Goal: Entertainment & Leisure: Consume media (video, audio)

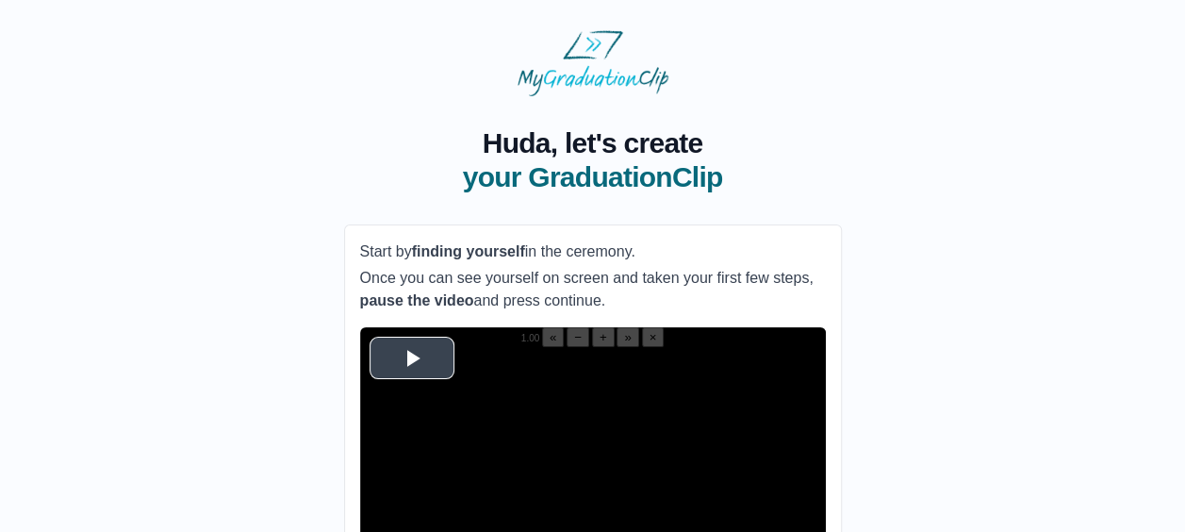
click at [412, 357] on span "Video Player" at bounding box center [412, 357] width 0 height 0
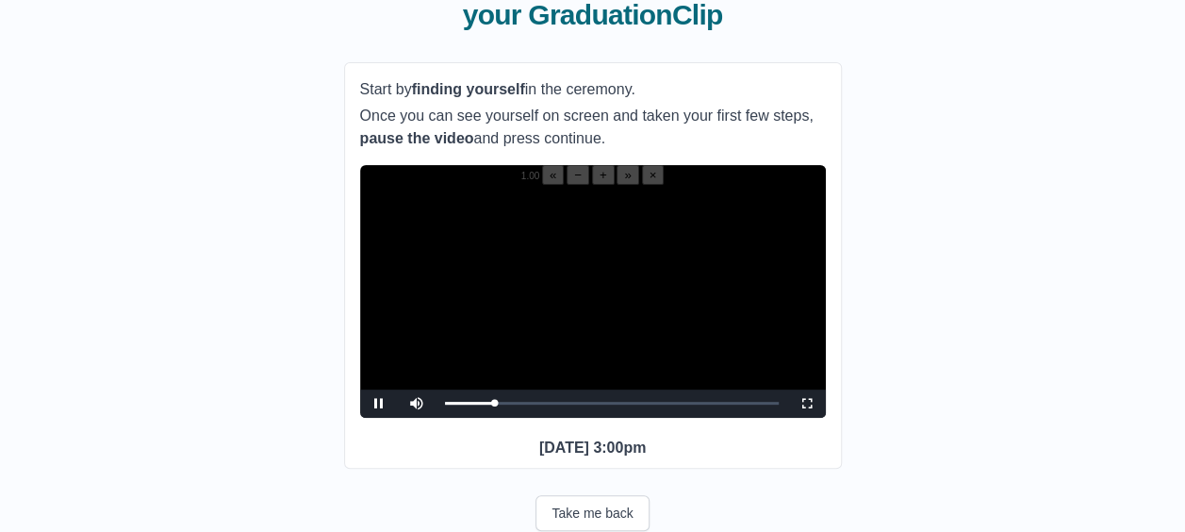
scroll to position [166, 0]
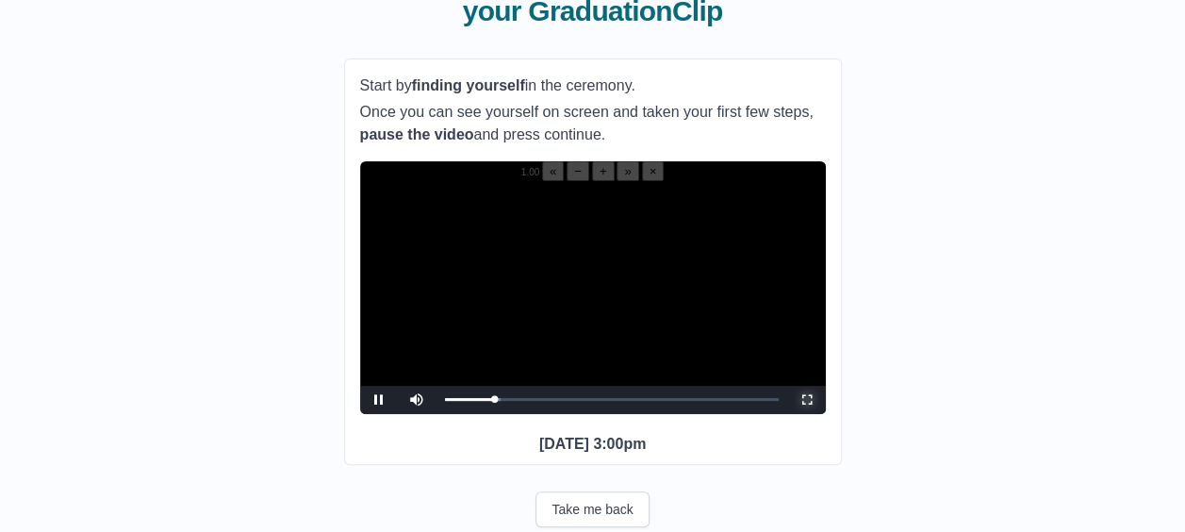
click at [807, 400] on span "Video Player" at bounding box center [807, 400] width 0 height 0
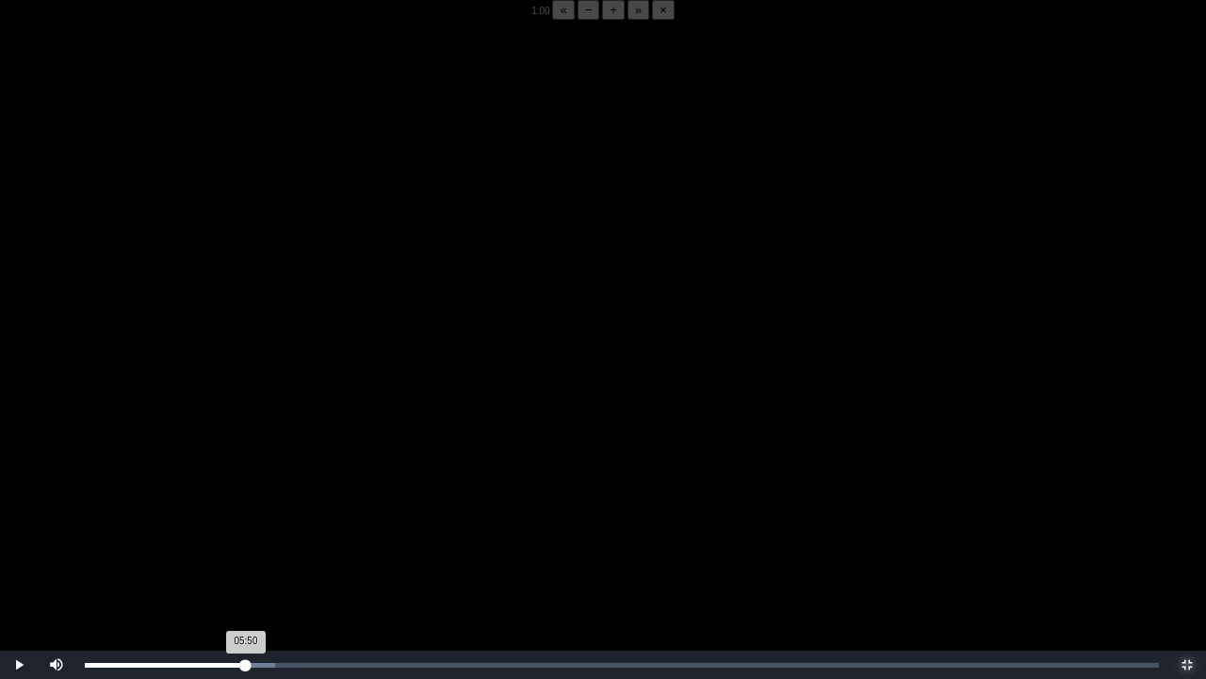
click at [246, 531] on div "05:50 Progress : 0%" at bounding box center [165, 664] width 161 height 5
click at [245, 531] on div "05:54 Progress : 0%" at bounding box center [166, 664] width 163 height 5
click at [248, 531] on div "05:54 Progress : 0%" at bounding box center [166, 664] width 163 height 5
click at [245, 531] on div "05:55 Progress : 0%" at bounding box center [166, 664] width 163 height 5
click at [248, 531] on div "05:54 Progress : 0%" at bounding box center [166, 664] width 163 height 5
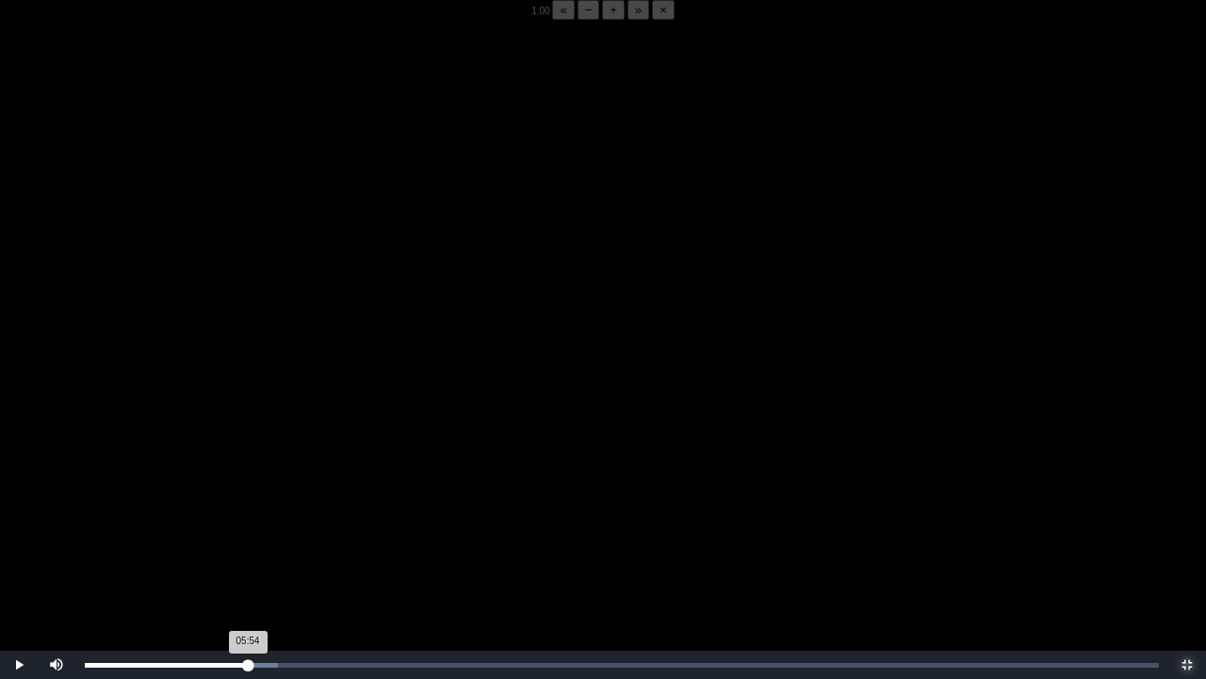
click at [248, 531] on div "05:54 Progress : 0%" at bounding box center [166, 664] width 163 height 5
click at [245, 531] on div "05:48 Progress : 0%" at bounding box center [165, 664] width 160 height 5
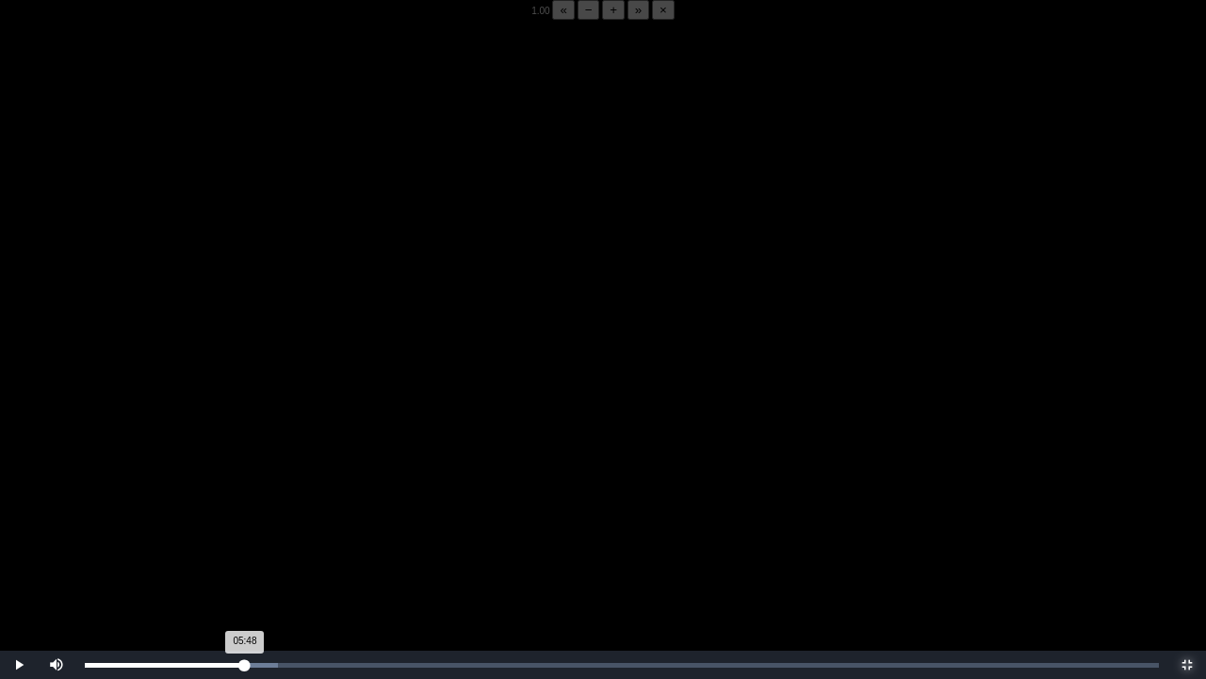
click at [245, 531] on div "05:48 Progress : 0%" at bounding box center [165, 664] width 160 height 5
click at [243, 531] on div "05:44 Progress : 0%" at bounding box center [164, 664] width 158 height 5
click at [241, 531] on div "05:40 Progress : 0%" at bounding box center [166, 664] width 162 height 5
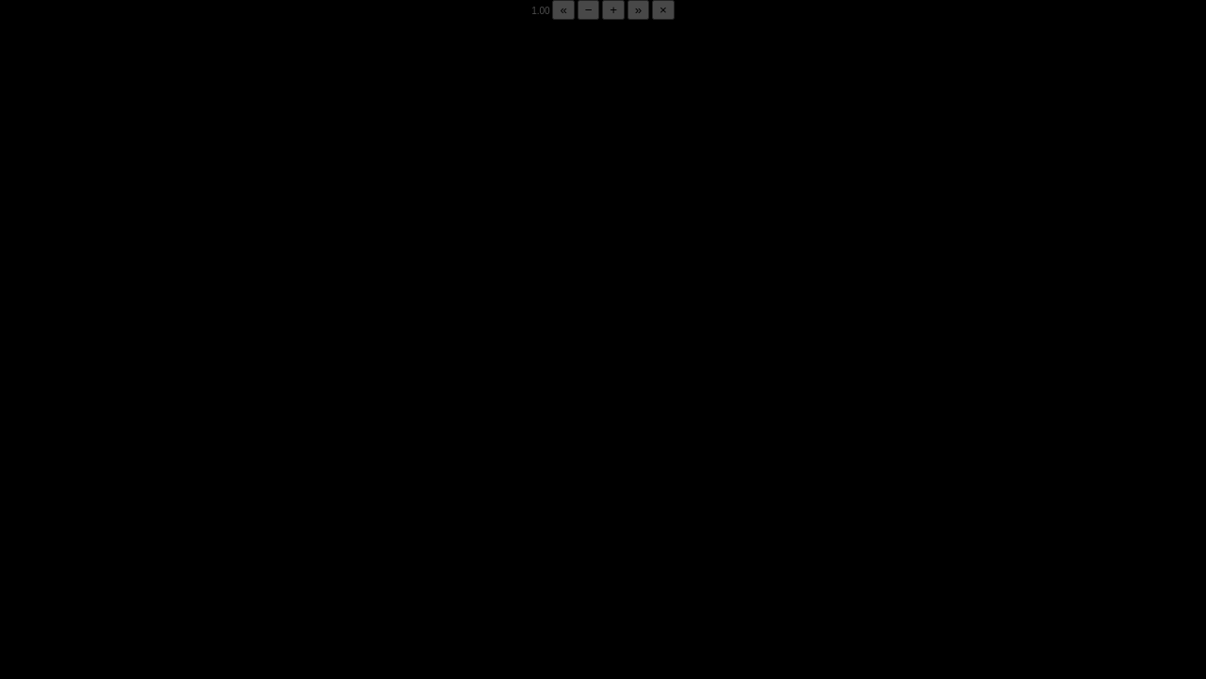
click at [241, 531] on div "05:49 Progress : 0%" at bounding box center [165, 664] width 160 height 5
click at [241, 531] on div "05:53 Progress : 0%" at bounding box center [166, 664] width 162 height 5
click at [241, 531] on div "05:52 Progress : 0%" at bounding box center [166, 664] width 162 height 5
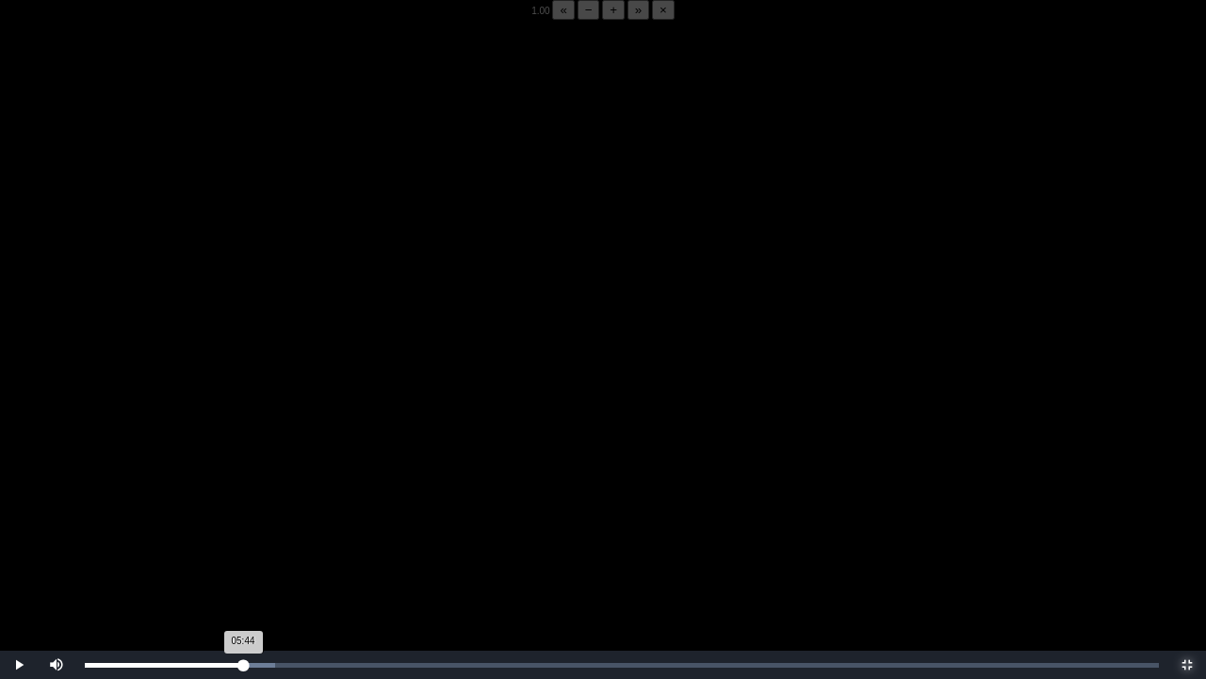
click at [243, 531] on div "05:44 Progress : 0%" at bounding box center [164, 664] width 158 height 5
click at [245, 531] on div "05:45 Progress : 0%" at bounding box center [165, 664] width 160 height 5
click at [245, 531] on div "05:49 Progress : 0%" at bounding box center [165, 664] width 160 height 5
click at [245, 531] on div "05:48 Progress : 0%" at bounding box center [165, 664] width 160 height 5
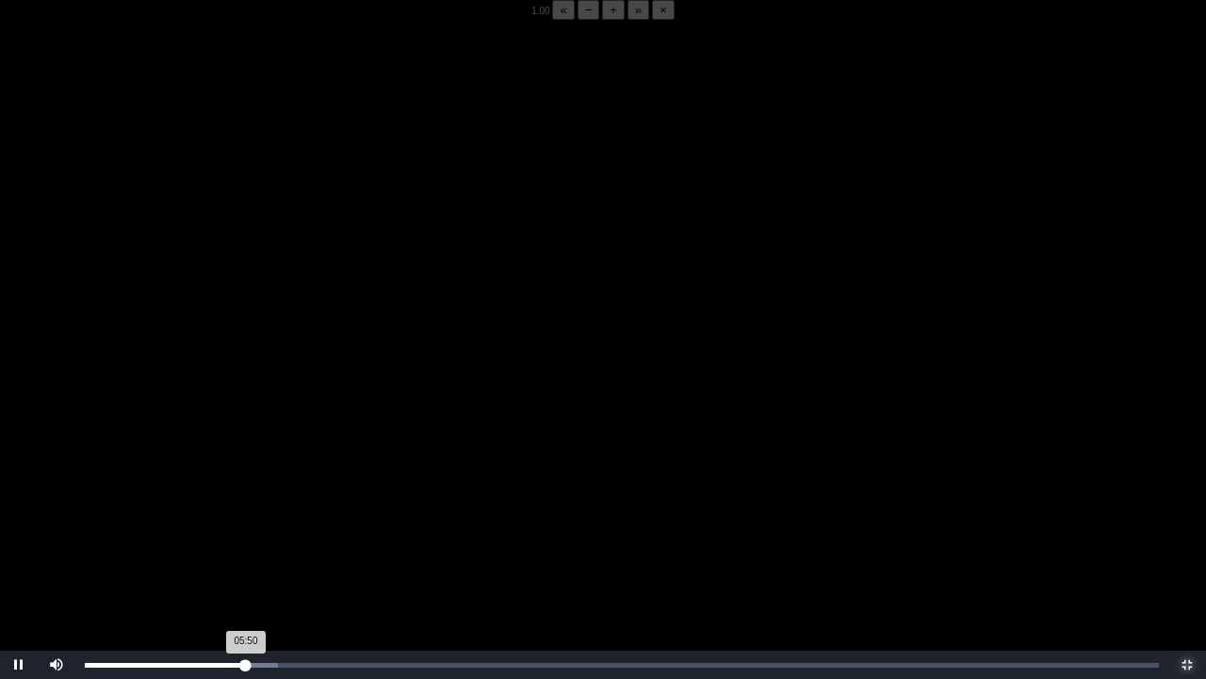
click at [245, 531] on div "05:50 Progress : 0%" at bounding box center [165, 664] width 161 height 5
click at [245, 531] on div "05:48 Progress : 0%" at bounding box center [165, 664] width 160 height 5
click at [245, 531] on div "Loaded : 0% 05:48 05:48 Progress : 0%" at bounding box center [621, 664] width 1093 height 28
click at [245, 531] on div "05:48 Progress : 0%" at bounding box center [165, 664] width 160 height 5
click at [243, 531] on div "05:50 Progress : 0%" at bounding box center [165, 664] width 161 height 5
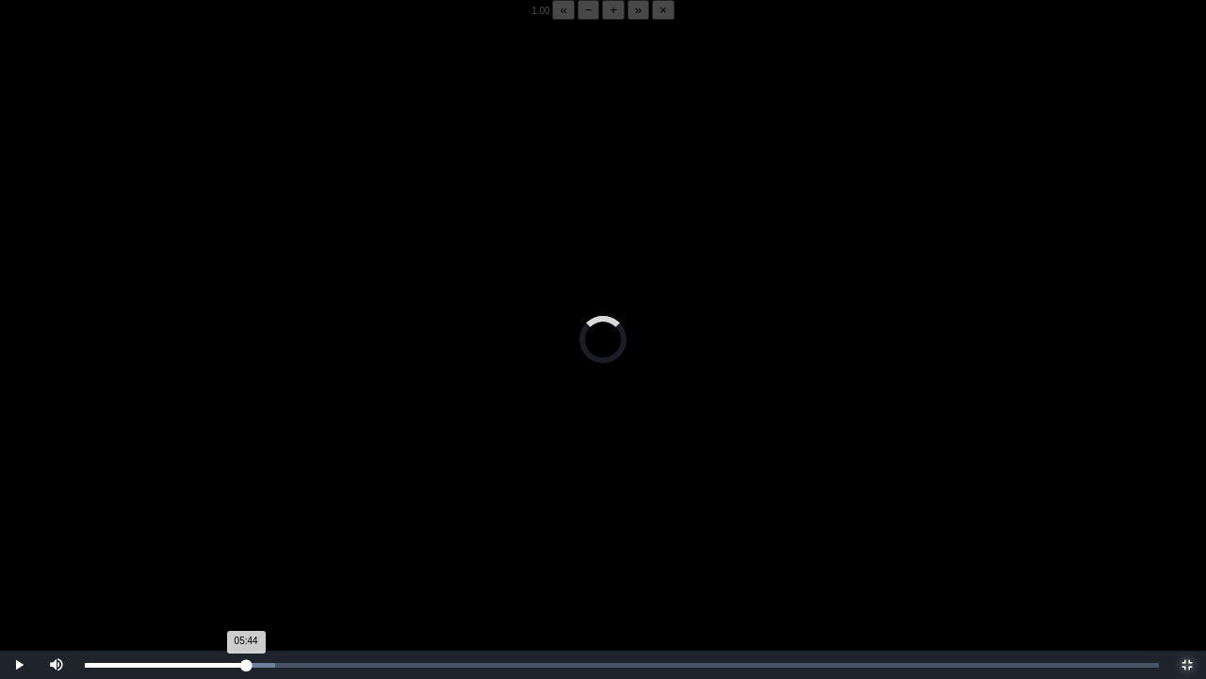
click at [243, 531] on div "05:44 Progress : 0%" at bounding box center [165, 664] width 161 height 5
click at [243, 531] on div "05:44 Progress : 0%" at bounding box center [164, 664] width 158 height 5
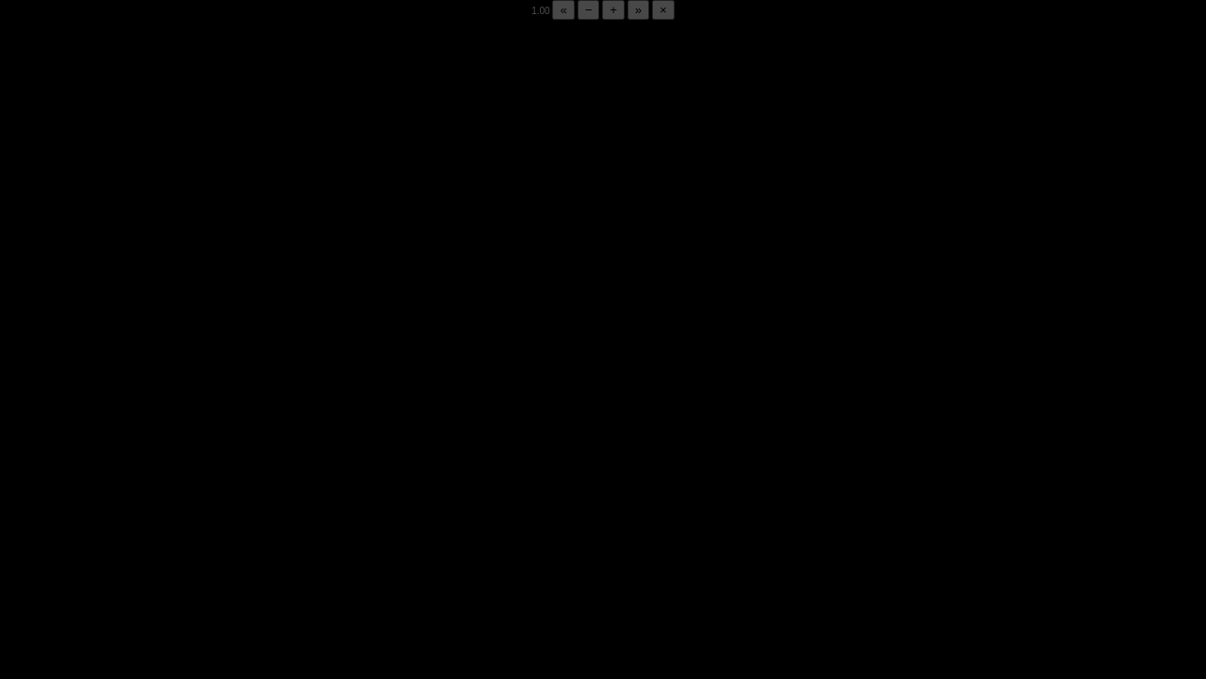
click at [243, 531] on div "05:49 Progress : 0%" at bounding box center [165, 664] width 160 height 5
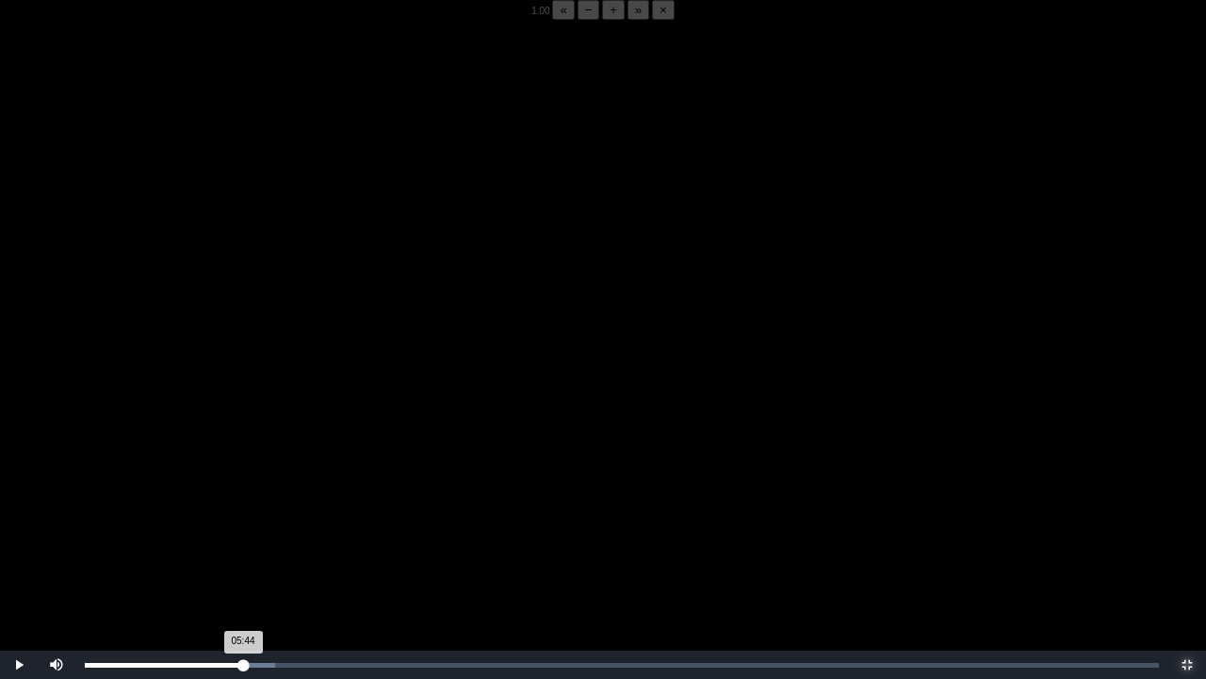
click at [243, 531] on div "05:44 Progress : 0%" at bounding box center [164, 664] width 158 height 5
click at [241, 531] on div "05:40 Progress : 0%" at bounding box center [164, 664] width 158 height 5
click at [242, 531] on div "05:42 Progress : 0%" at bounding box center [163, 664] width 157 height 5
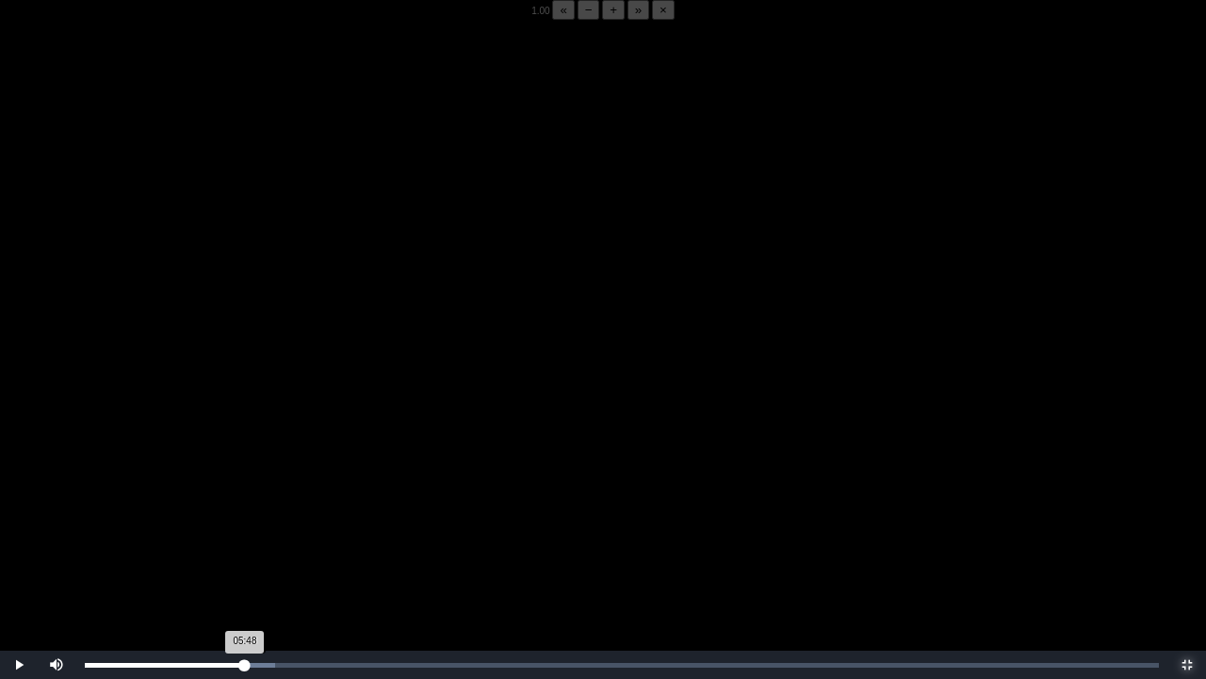
click at [245, 531] on div "05:48 Progress : 0%" at bounding box center [165, 664] width 160 height 5
click at [243, 531] on div "05:49 Progress : 0%" at bounding box center [165, 664] width 160 height 5
click at [243, 531] on div "05:45 Progress : 0%" at bounding box center [164, 664] width 158 height 5
click at [245, 531] on div "05:48 Progress : 0%" at bounding box center [165, 664] width 160 height 5
click at [243, 531] on div "05:49 Progress : 0%" at bounding box center [165, 664] width 160 height 5
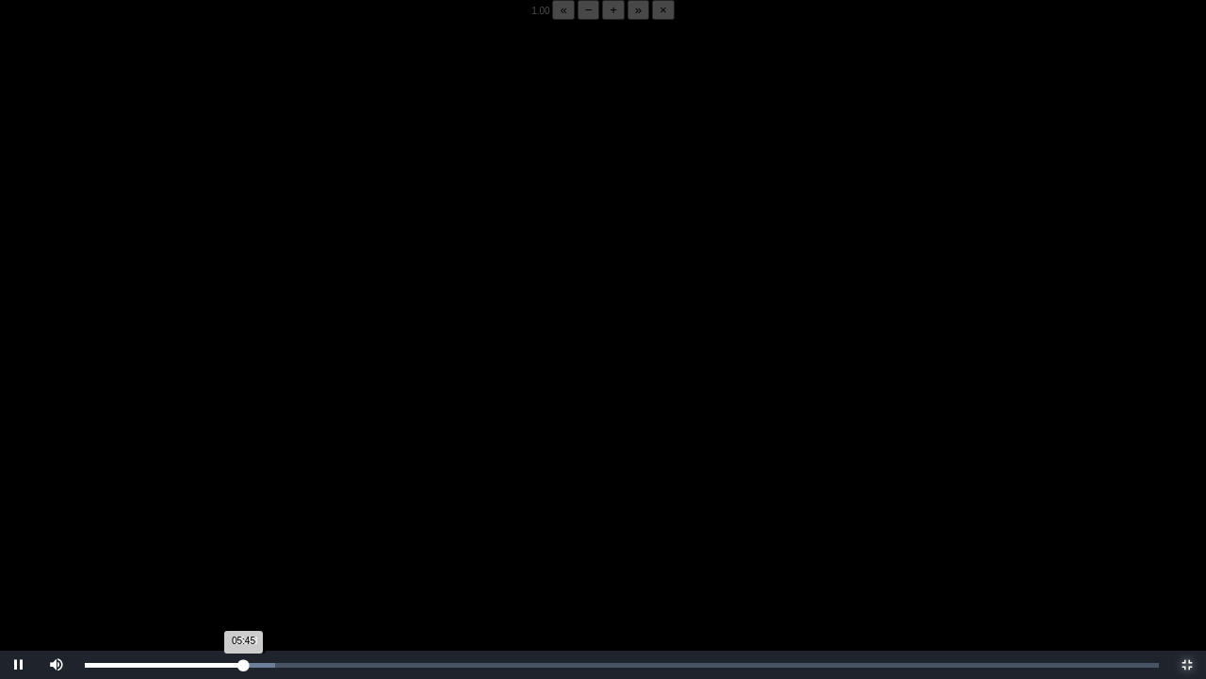
click at [243, 531] on div "05:45 Progress : 0%" at bounding box center [164, 664] width 158 height 5
click at [245, 531] on div "05:48 Progress : 0%" at bounding box center [165, 664] width 160 height 5
click at [243, 531] on div "05:49 Progress : 0%" at bounding box center [165, 664] width 160 height 5
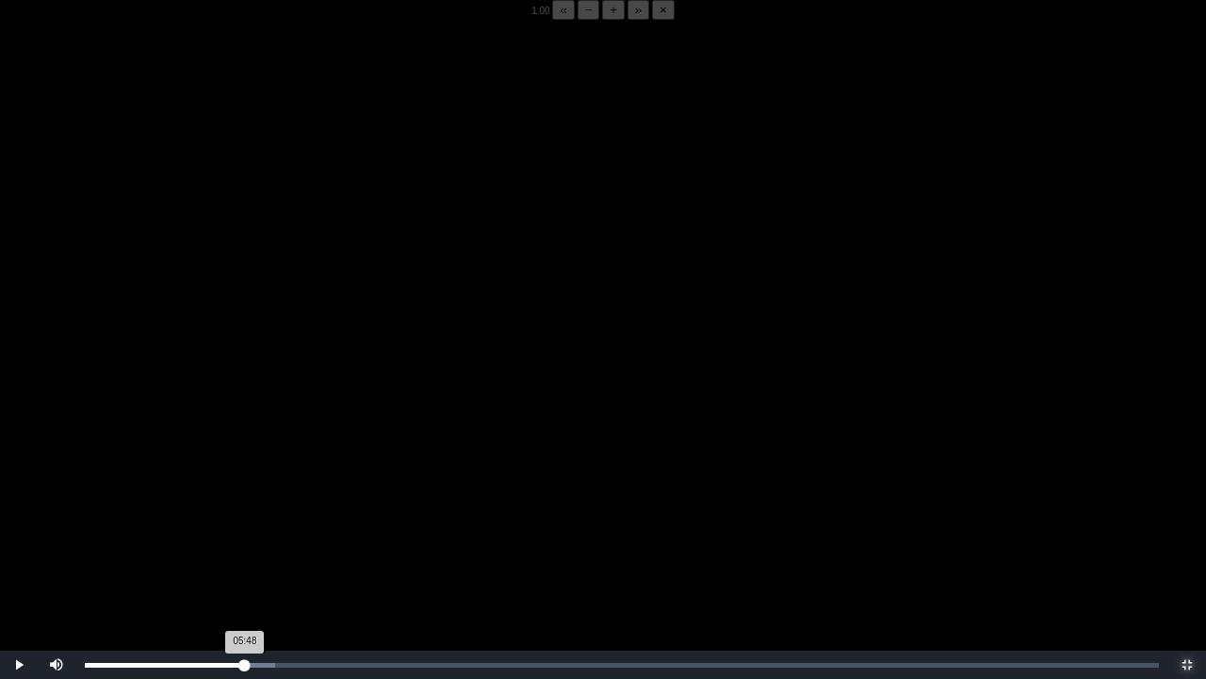
click at [245, 531] on div "05:48 Progress : 0%" at bounding box center [165, 664] width 160 height 5
click at [245, 531] on div "05:49 Progress : 0%" at bounding box center [165, 664] width 160 height 5
click at [245, 531] on div "05:48 Progress : 0%" at bounding box center [165, 664] width 160 height 5
click at [245, 531] on div "05:49 Progress : 0%" at bounding box center [165, 664] width 160 height 5
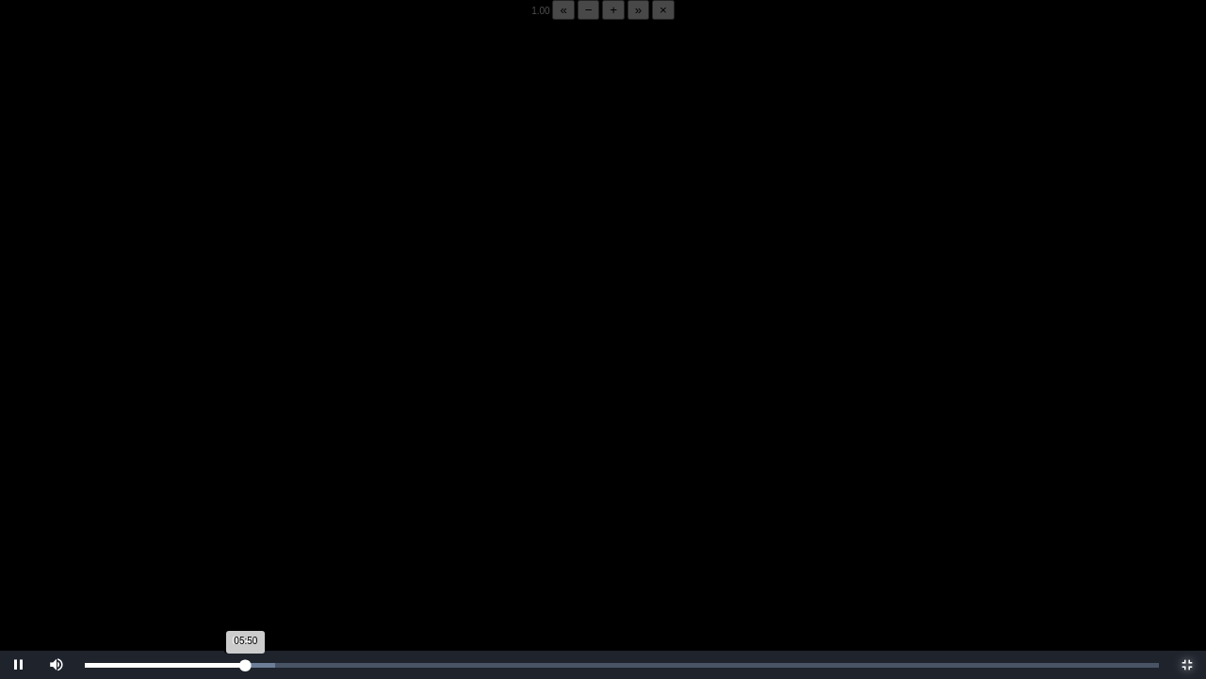
click at [243, 531] on div "05:50 Progress : 0%" at bounding box center [165, 664] width 161 height 5
click at [243, 531] on div "05:44 Progress : 0%" at bounding box center [164, 664] width 158 height 5
click at [243, 531] on div "05:45 Progress : 0%" at bounding box center [164, 664] width 158 height 5
click at [245, 531] on div "05:48 Progress : 0%" at bounding box center [165, 664] width 160 height 5
click at [245, 531] on div "05:49 Progress : 0%" at bounding box center [165, 664] width 160 height 5
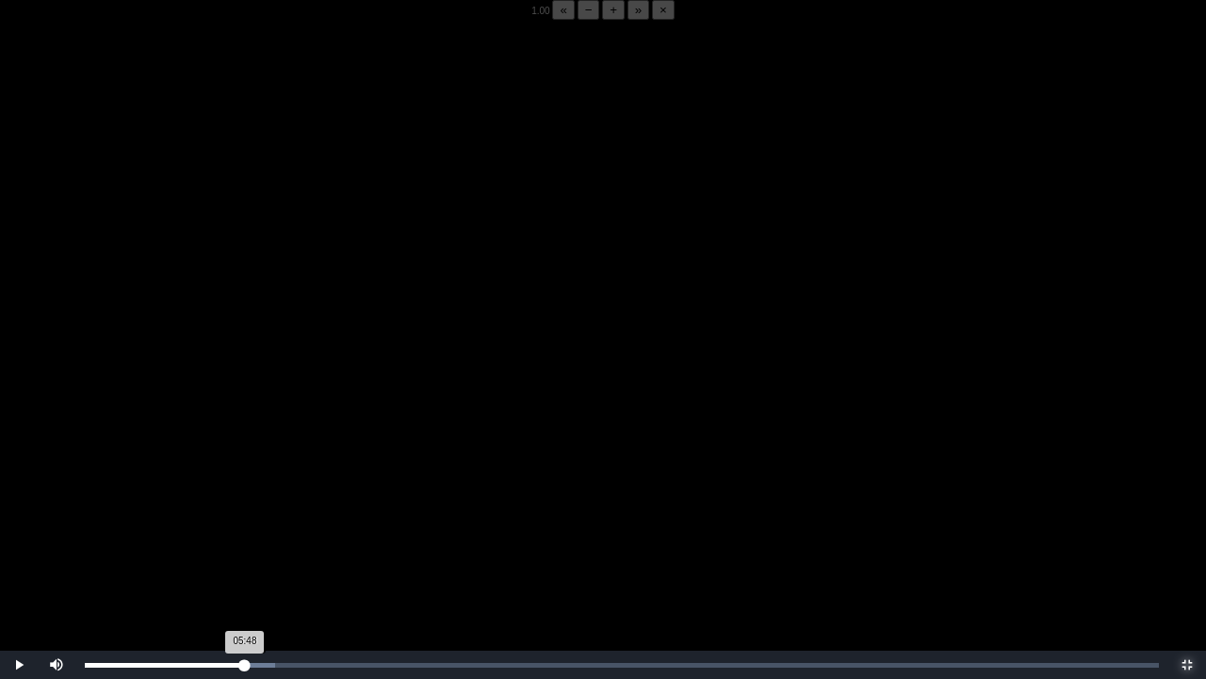
click at [245, 531] on div "05:48 Progress : 0%" at bounding box center [165, 664] width 160 height 5
click at [245, 531] on div "05:49 Progress : 0%" at bounding box center [165, 664] width 161 height 5
click at [245, 531] on div "05:50 Progress : 0%" at bounding box center [165, 664] width 161 height 5
click at [245, 531] on div "05:49 Progress : 0%" at bounding box center [165, 664] width 161 height 5
click at [245, 531] on div "05:48 Progress : 0%" at bounding box center [165, 664] width 160 height 5
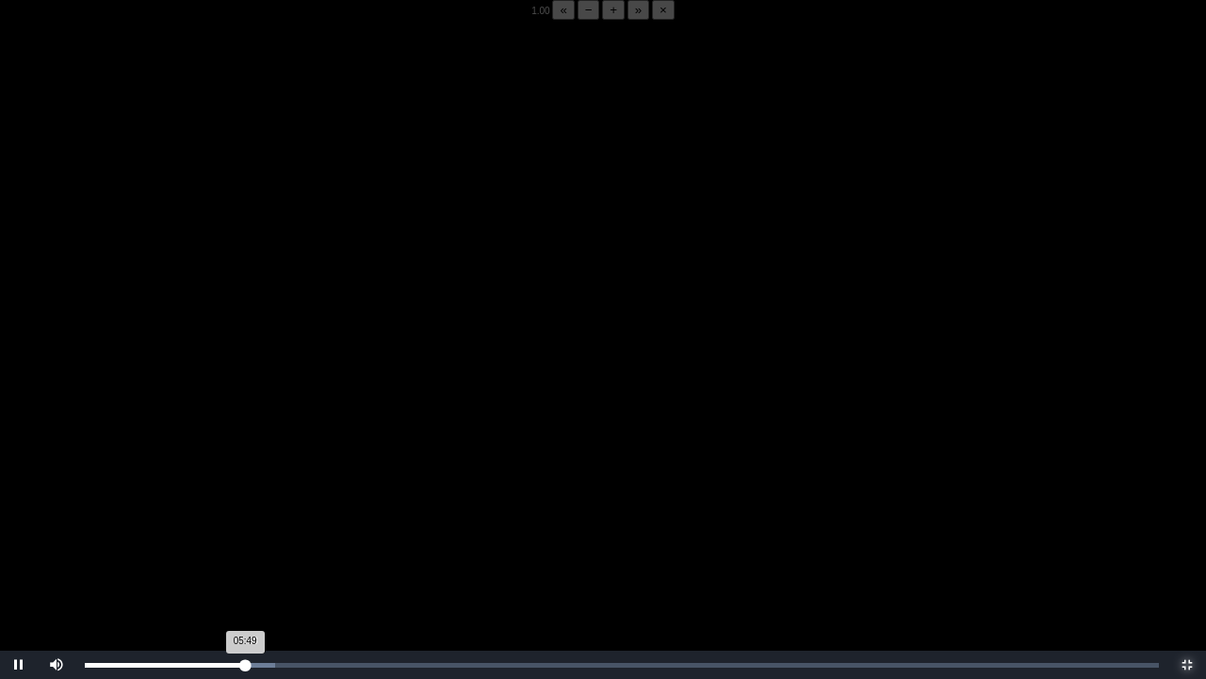
click at [245, 531] on div "05:49 Progress : 0%" at bounding box center [165, 664] width 160 height 5
click at [245, 531] on div "05:50 Progress : 0%" at bounding box center [165, 664] width 161 height 5
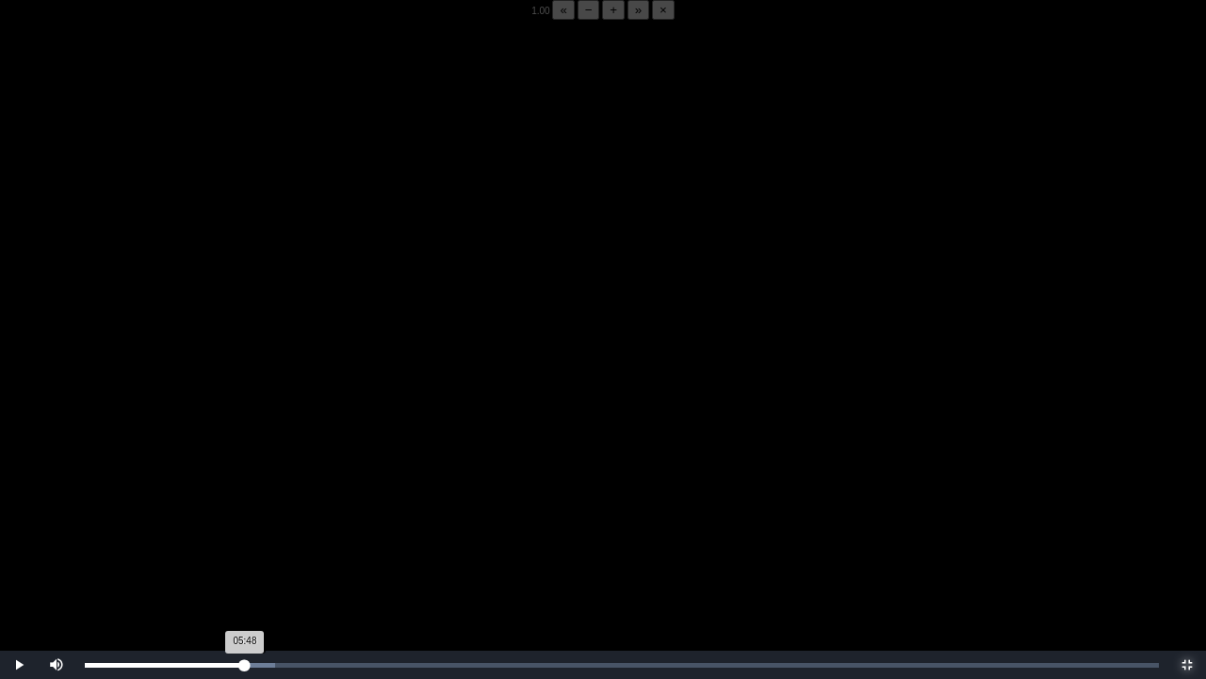
click at [245, 531] on div "05:48 Progress : 0%" at bounding box center [165, 664] width 160 height 5
click at [245, 531] on div "05:50 Progress : 0%" at bounding box center [165, 664] width 161 height 5
click at [245, 531] on div "05:48 Progress : 0%" at bounding box center [165, 664] width 160 height 5
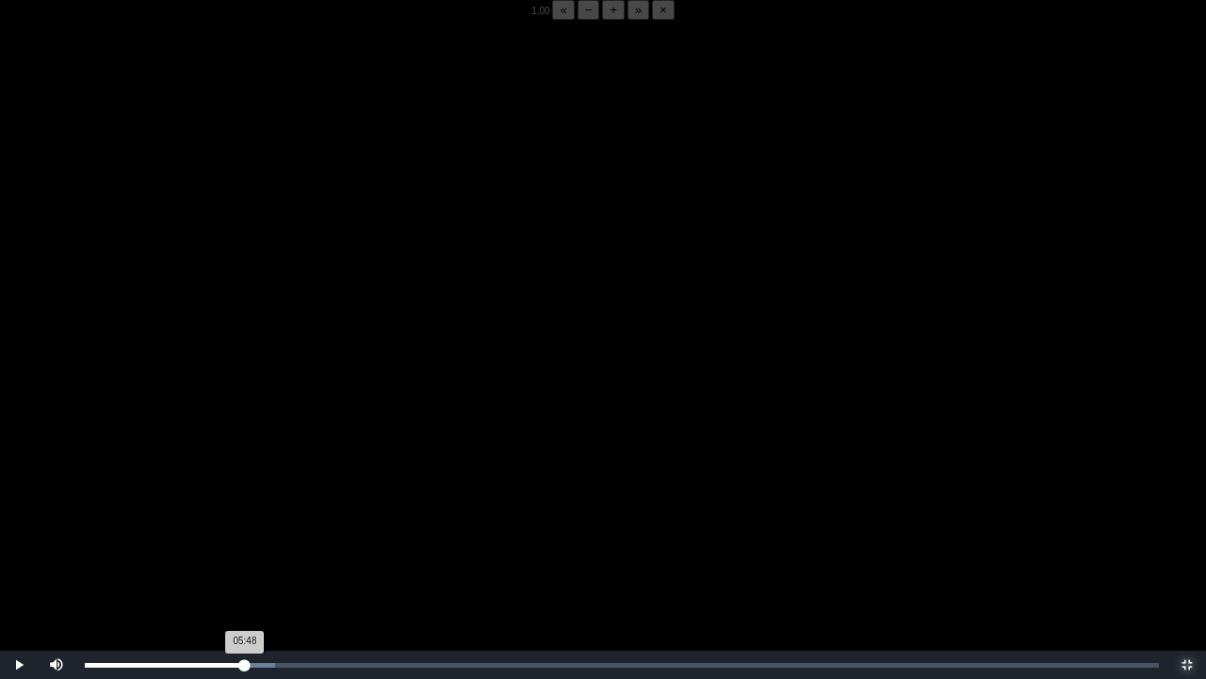
click at [245, 531] on div "05:48 Progress : 0%" at bounding box center [165, 664] width 160 height 5
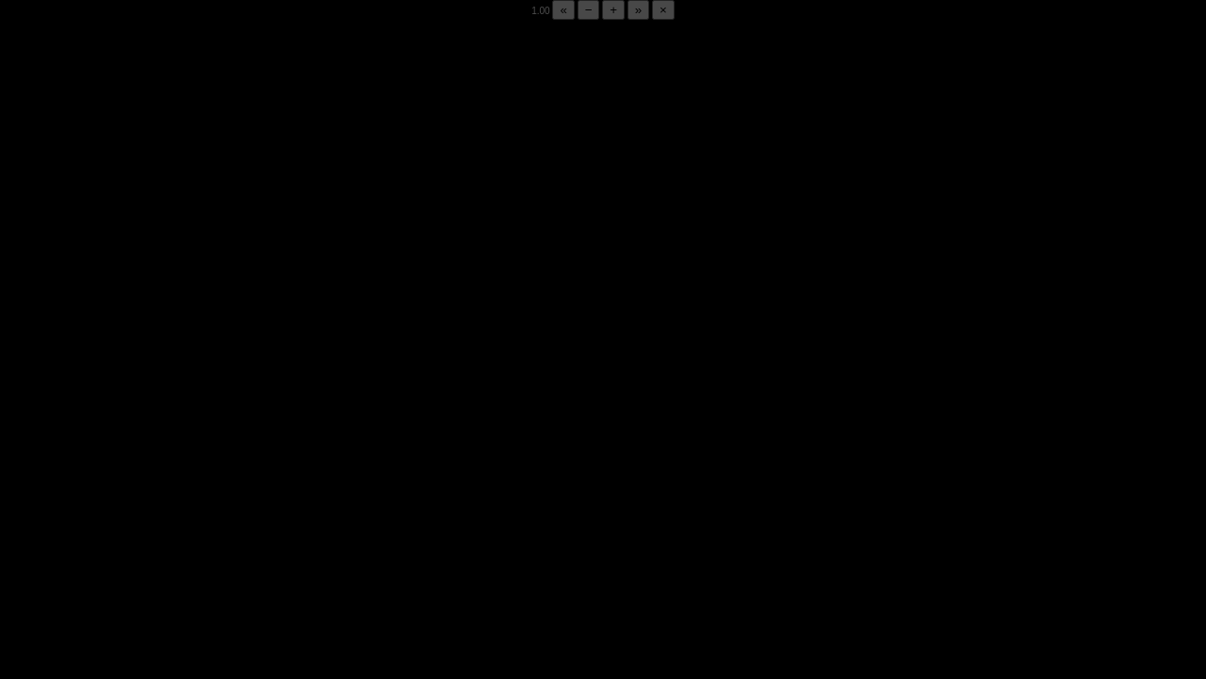
click at [245, 531] on div "05:50 Progress : 0%" at bounding box center [165, 664] width 161 height 5
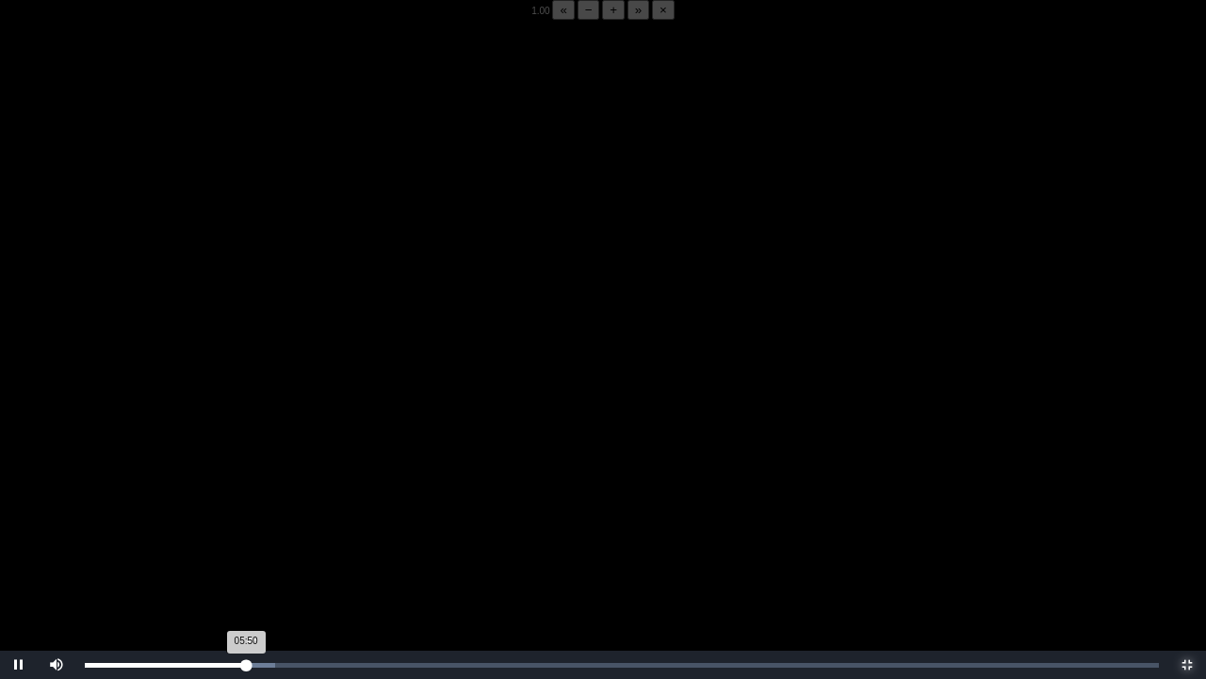
click at [245, 531] on div "05:50 Progress : 0%" at bounding box center [165, 664] width 161 height 5
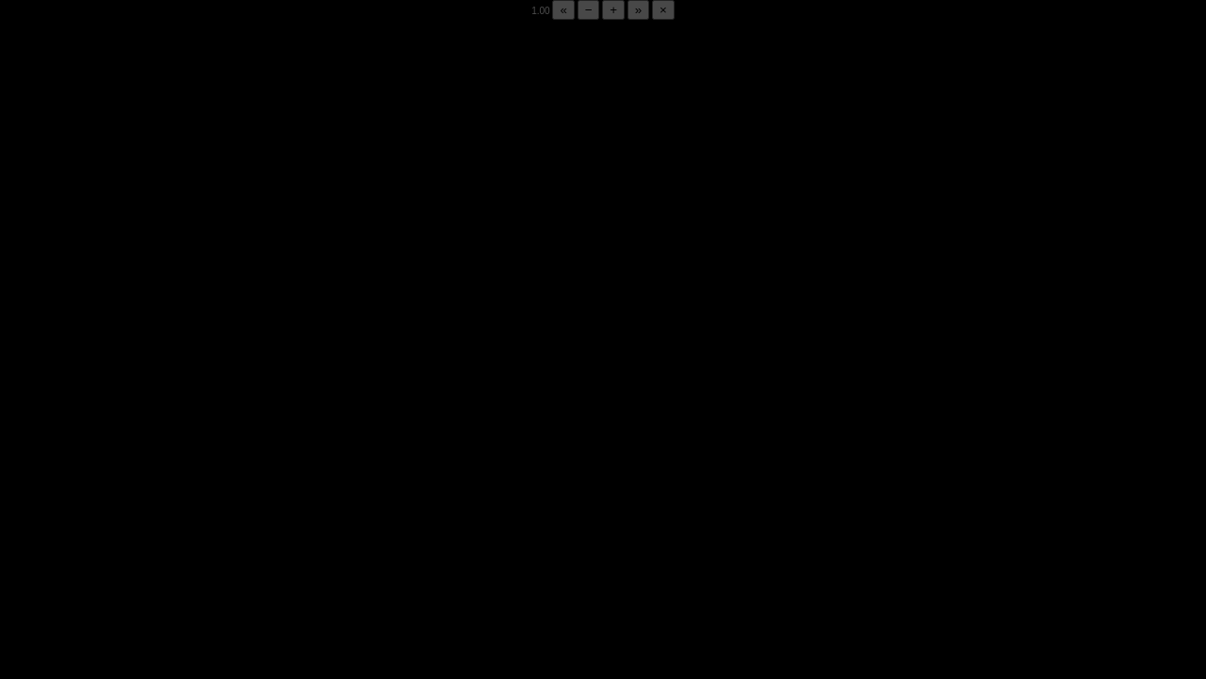
click at [245, 531] on div "05:51 Progress : 0%" at bounding box center [165, 664] width 161 height 5
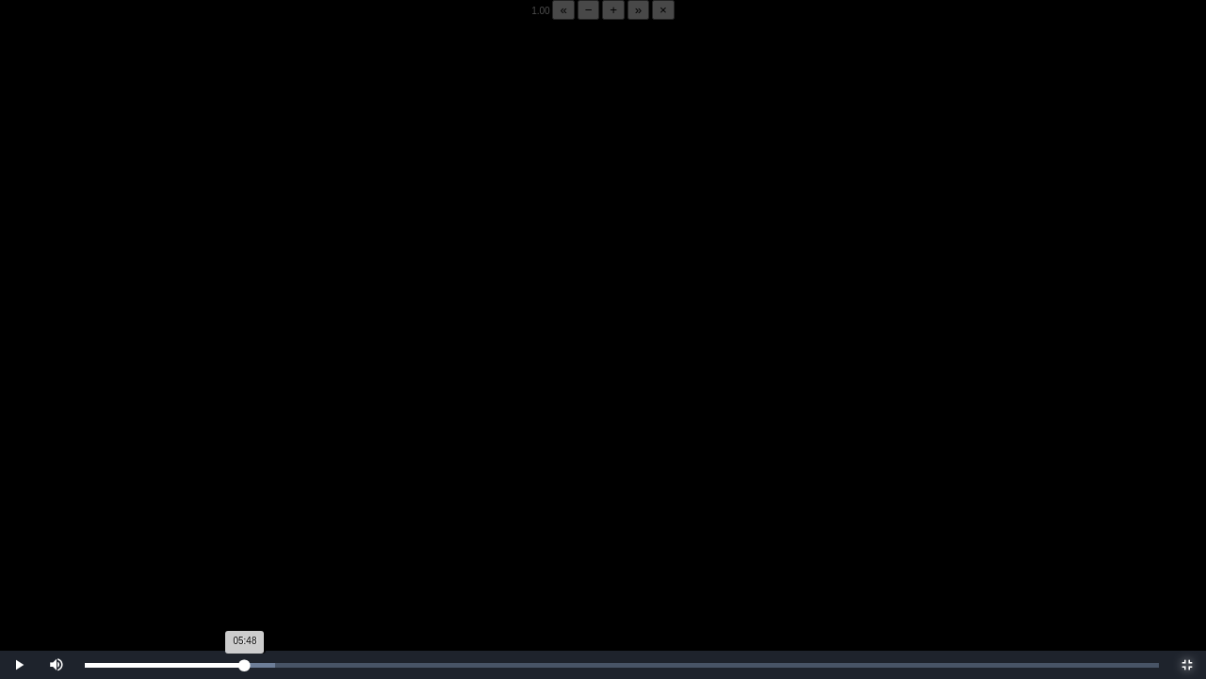
click at [245, 531] on div "05:48 Progress : 0%" at bounding box center [165, 664] width 160 height 5
click at [245, 531] on div "05:50 Progress : 0%" at bounding box center [165, 664] width 161 height 5
click at [256, 524] on video "Video Player" at bounding box center [603, 359] width 1206 height 679
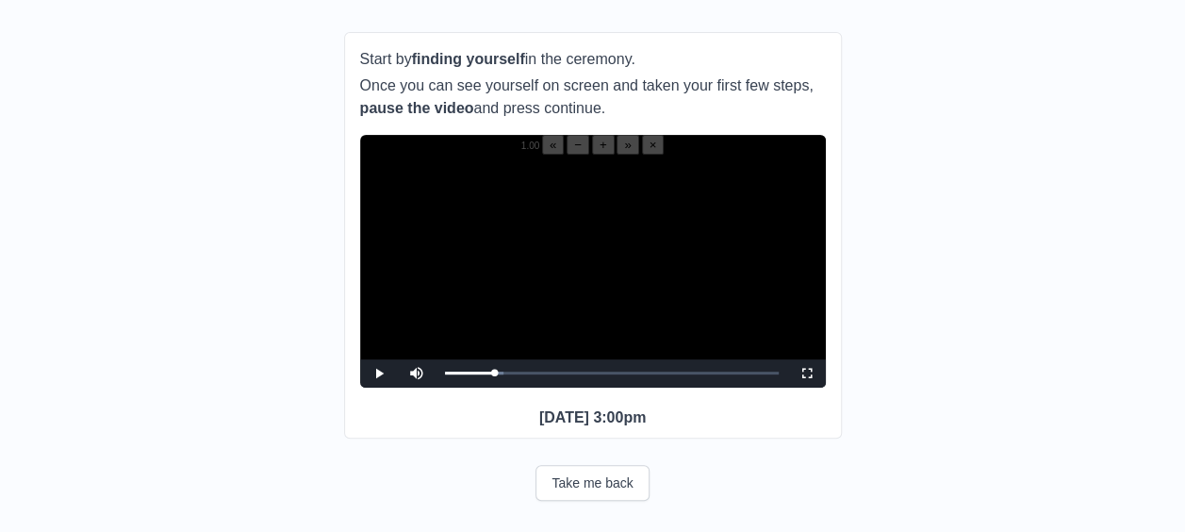
scroll to position [197, 0]
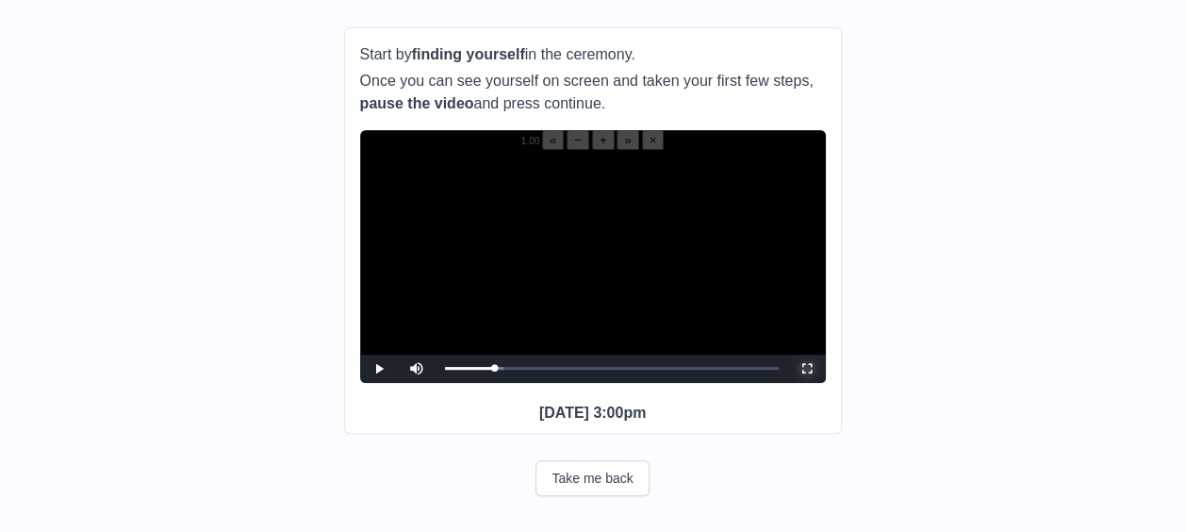
click at [807, 368] on span "Video Player" at bounding box center [807, 368] width 0 height 0
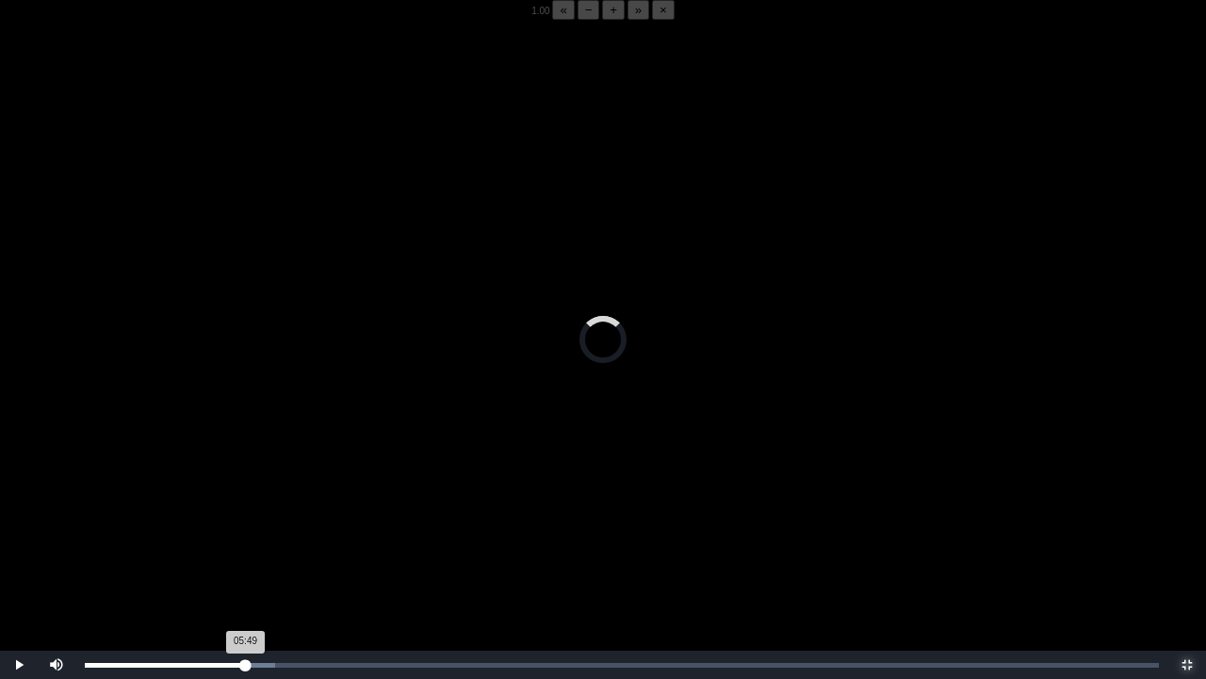
click at [245, 531] on div "Loaded : 0% 05:48 05:49 Progress : 0%" at bounding box center [621, 664] width 1093 height 28
click at [258, 531] on video "Video Player" at bounding box center [603, 359] width 1206 height 679
click at [253, 531] on video "Video Player" at bounding box center [603, 359] width 1206 height 679
click at [237, 500] on video "Video Player" at bounding box center [603, 359] width 1206 height 679
click at [245, 531] on div "05:48 Progress : 0%" at bounding box center [165, 664] width 160 height 5
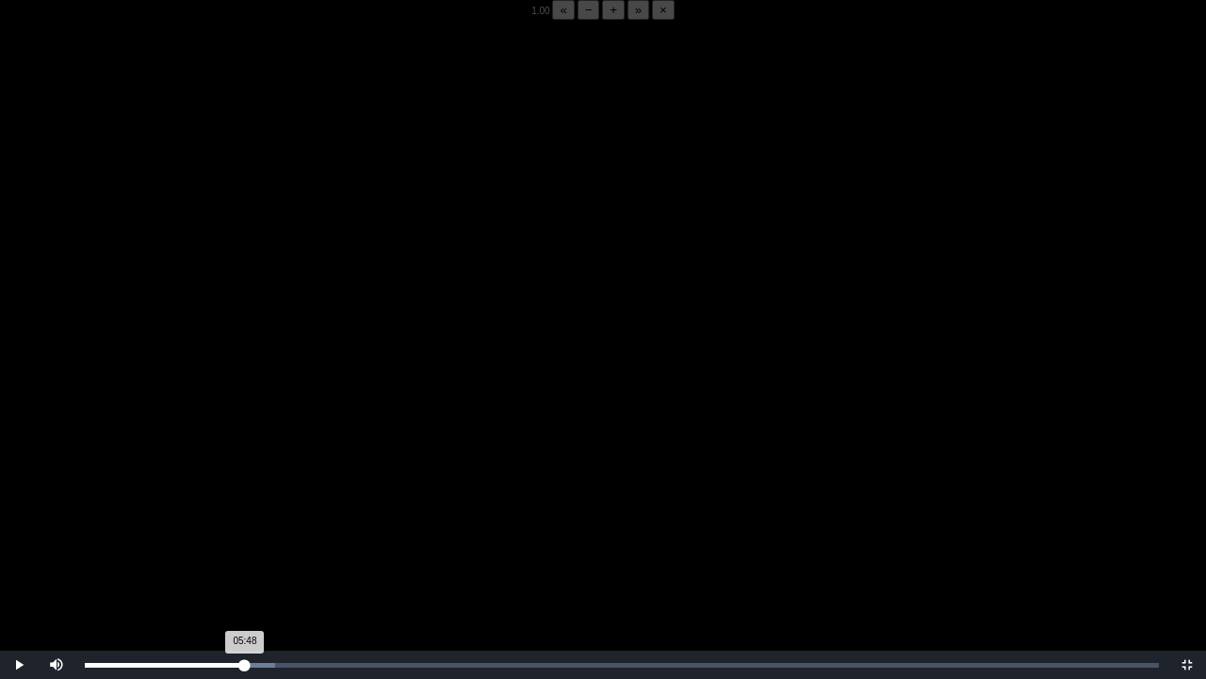
click at [245, 531] on div "05:48 Progress : 0%" at bounding box center [165, 664] width 160 height 5
click at [243, 531] on video "Video Player" at bounding box center [603, 359] width 1206 height 679
click at [182, 531] on video "Video Player" at bounding box center [603, 359] width 1206 height 679
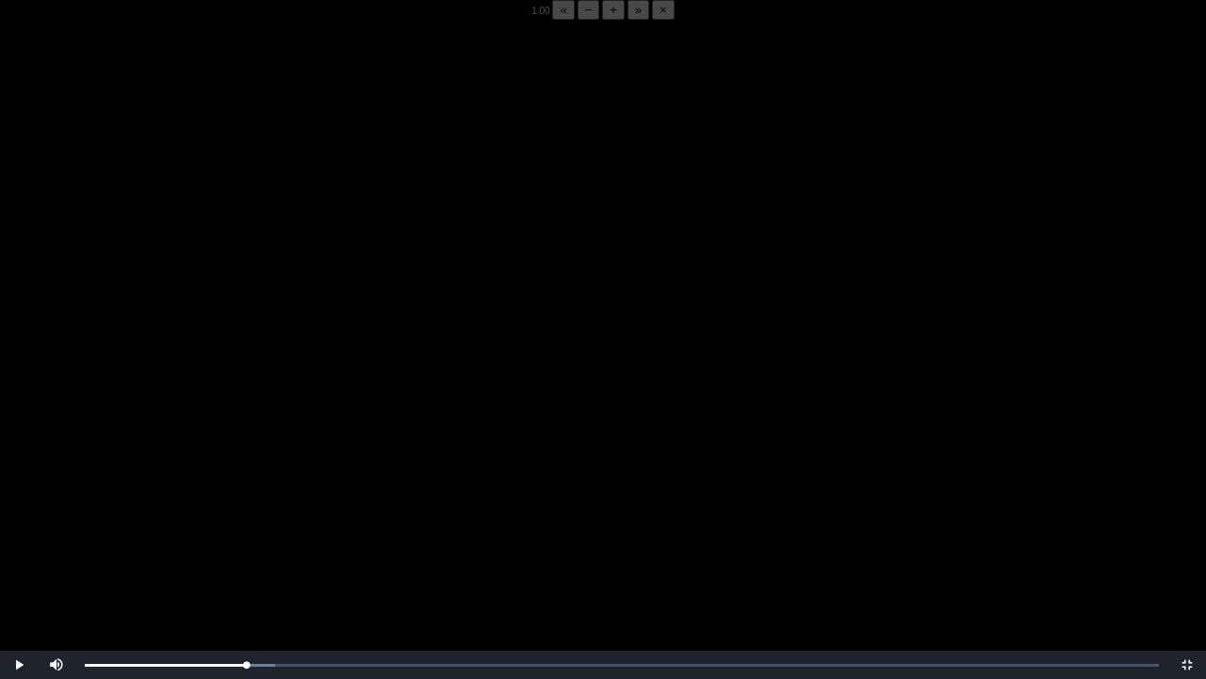
click at [182, 531] on video "Video Player" at bounding box center [603, 359] width 1206 height 679
click at [245, 531] on div "05:54 Progress : 0%" at bounding box center [166, 664] width 163 height 5
click at [245, 531] on div "05:48 Progress : 0%" at bounding box center [165, 664] width 160 height 5
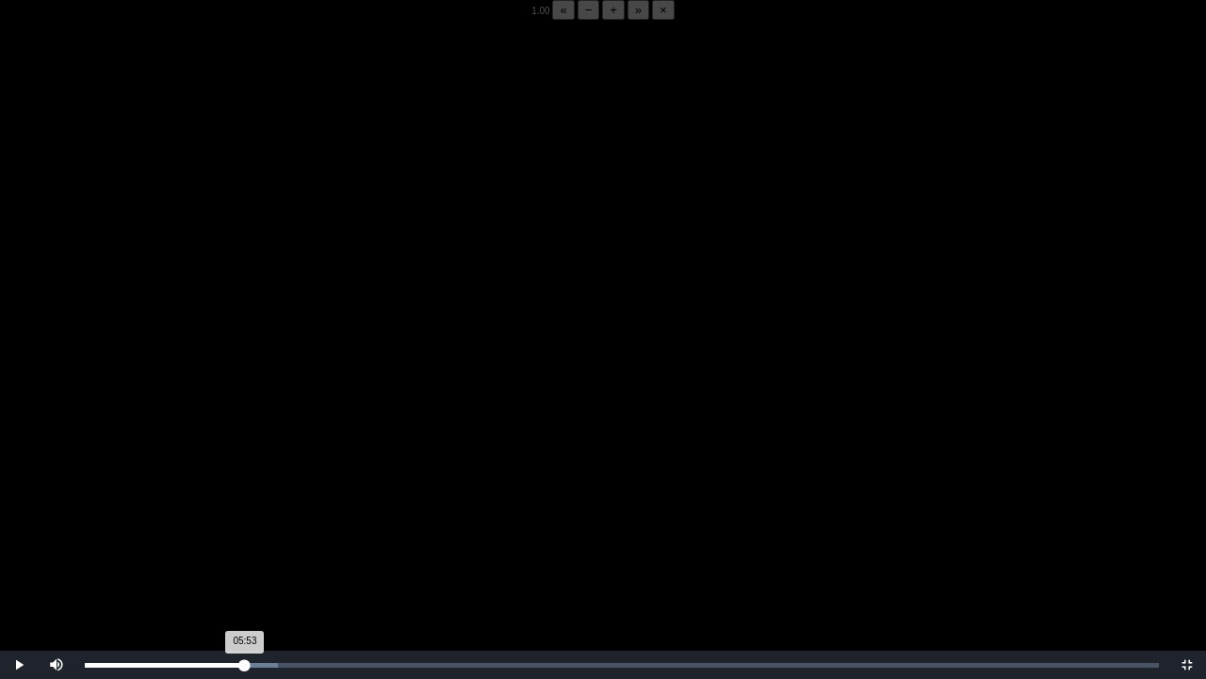
click at [245, 531] on div "05:53 Progress : 0%" at bounding box center [165, 664] width 160 height 5
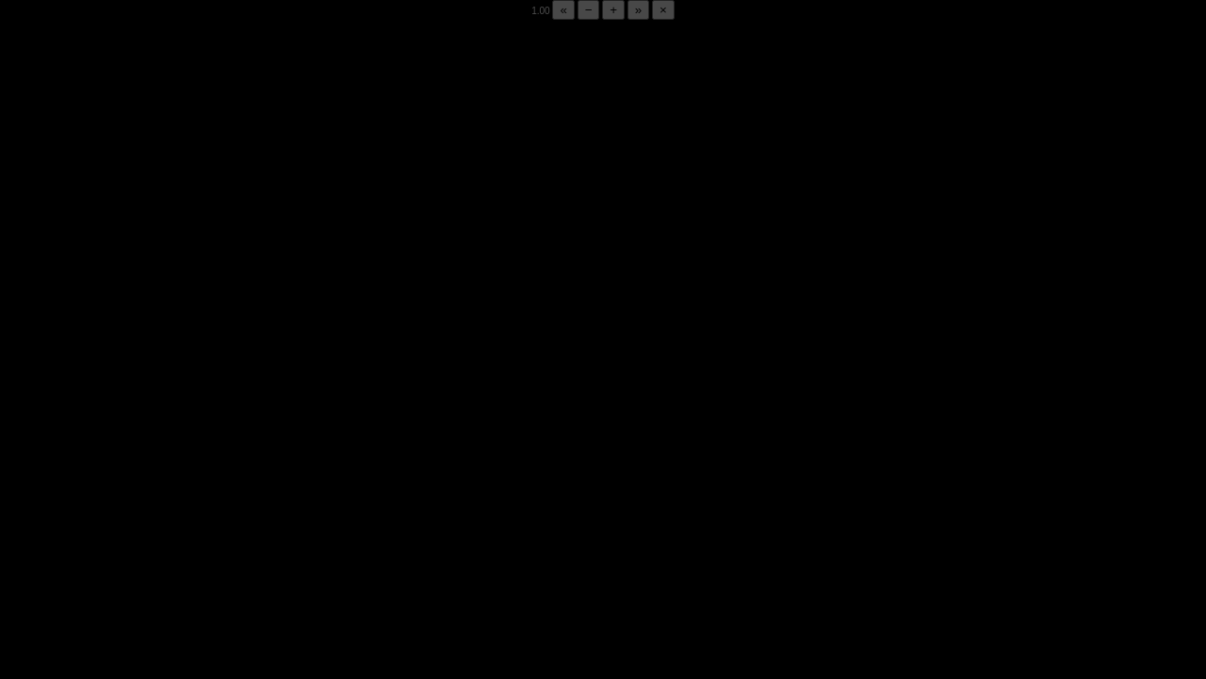
click at [245, 531] on div "05:51 Progress : 0%" at bounding box center [165, 664] width 161 height 5
click at [245, 531] on div "05:53 Progress : 0%" at bounding box center [166, 664] width 162 height 5
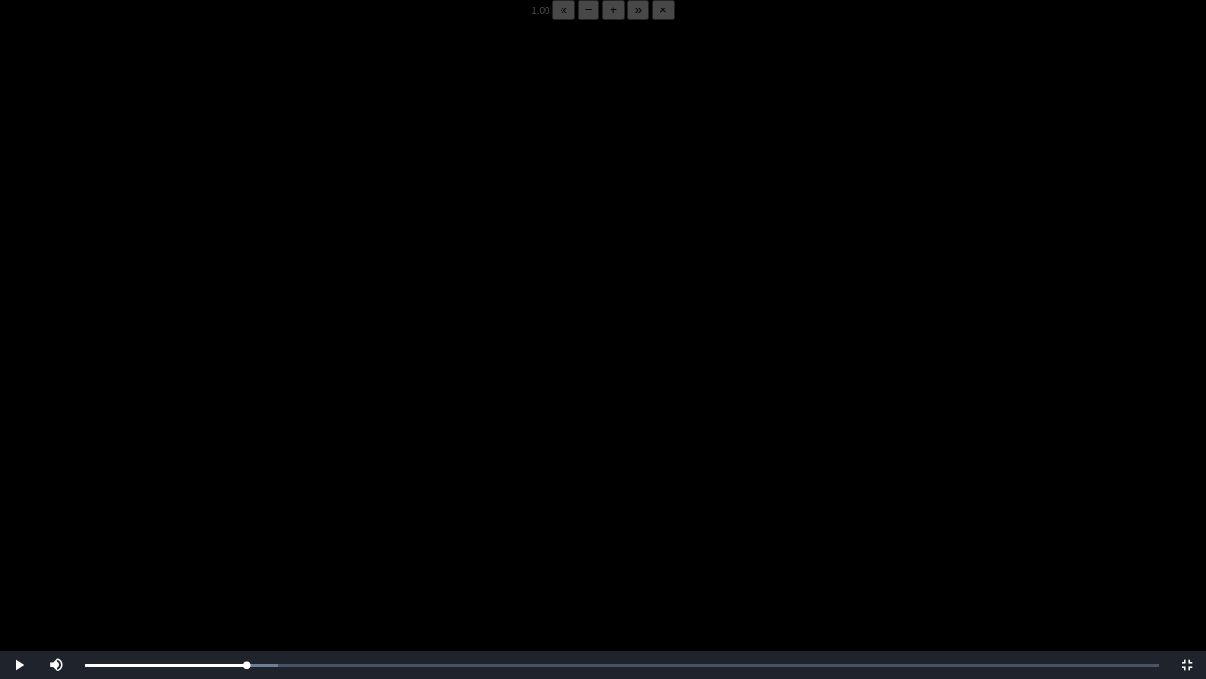
click at [258, 531] on video "Video Player" at bounding box center [603, 359] width 1206 height 679
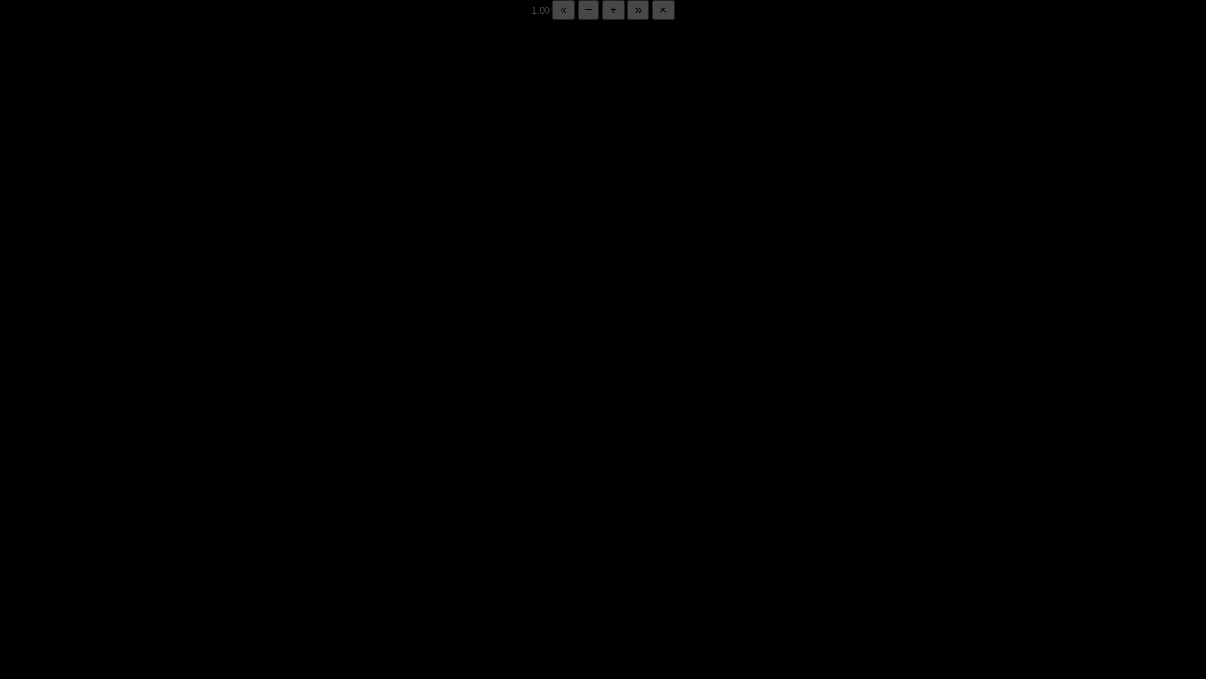
click at [258, 531] on video "Video Player" at bounding box center [603, 359] width 1206 height 679
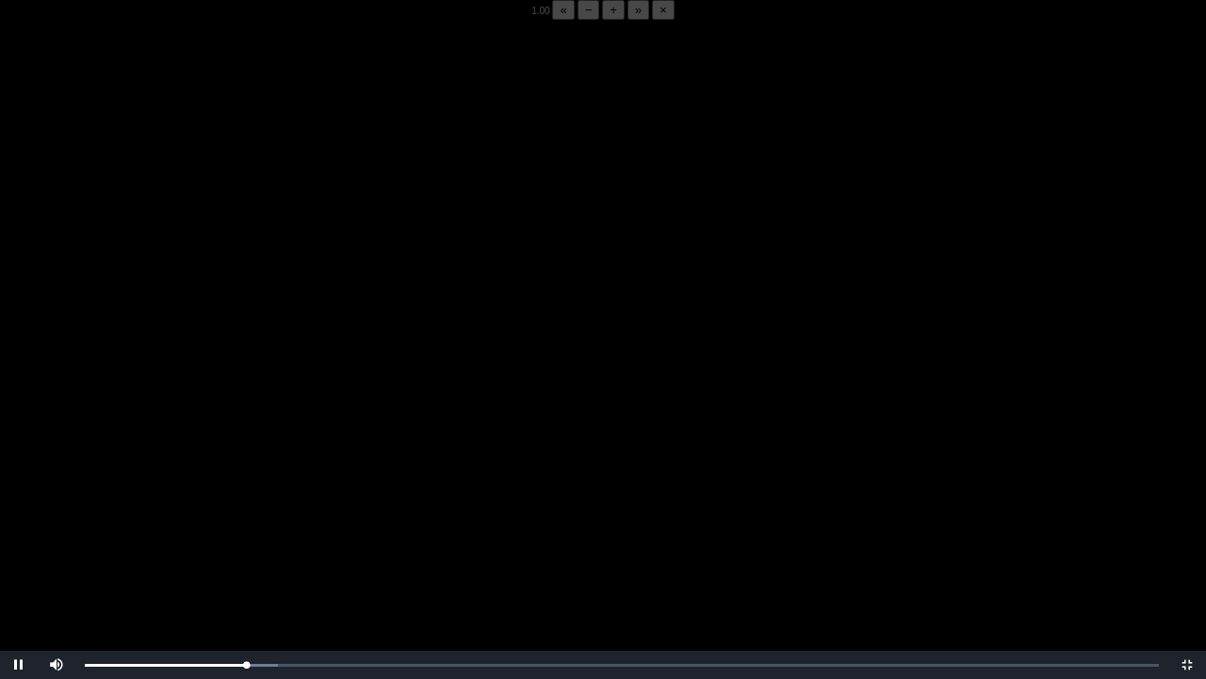
click at [258, 531] on video "Video Player" at bounding box center [603, 359] width 1206 height 679
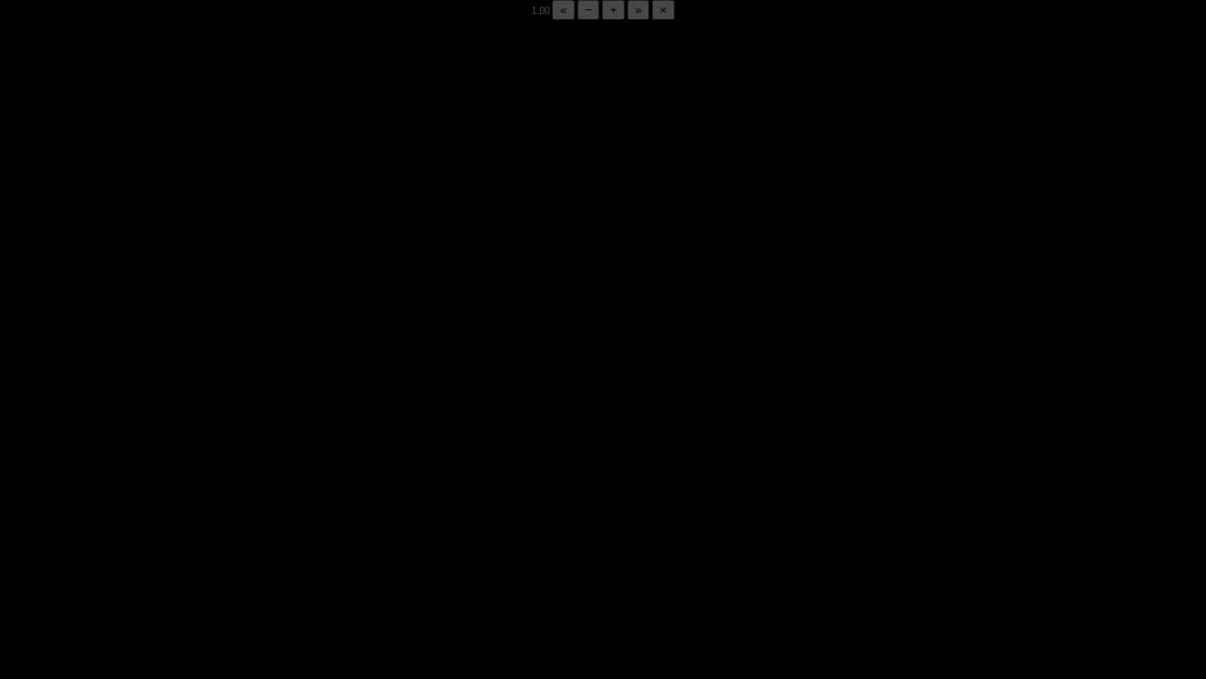
click at [258, 531] on video "Video Player" at bounding box center [603, 359] width 1206 height 679
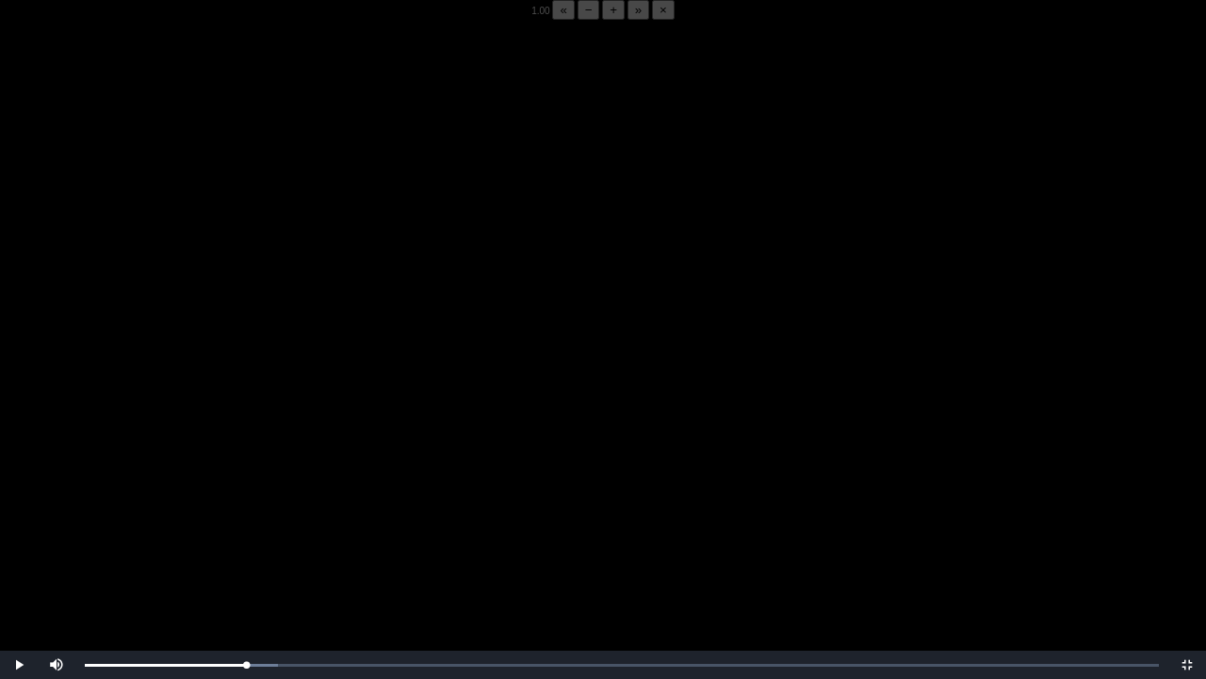
click at [258, 531] on video "Video Player" at bounding box center [603, 359] width 1206 height 679
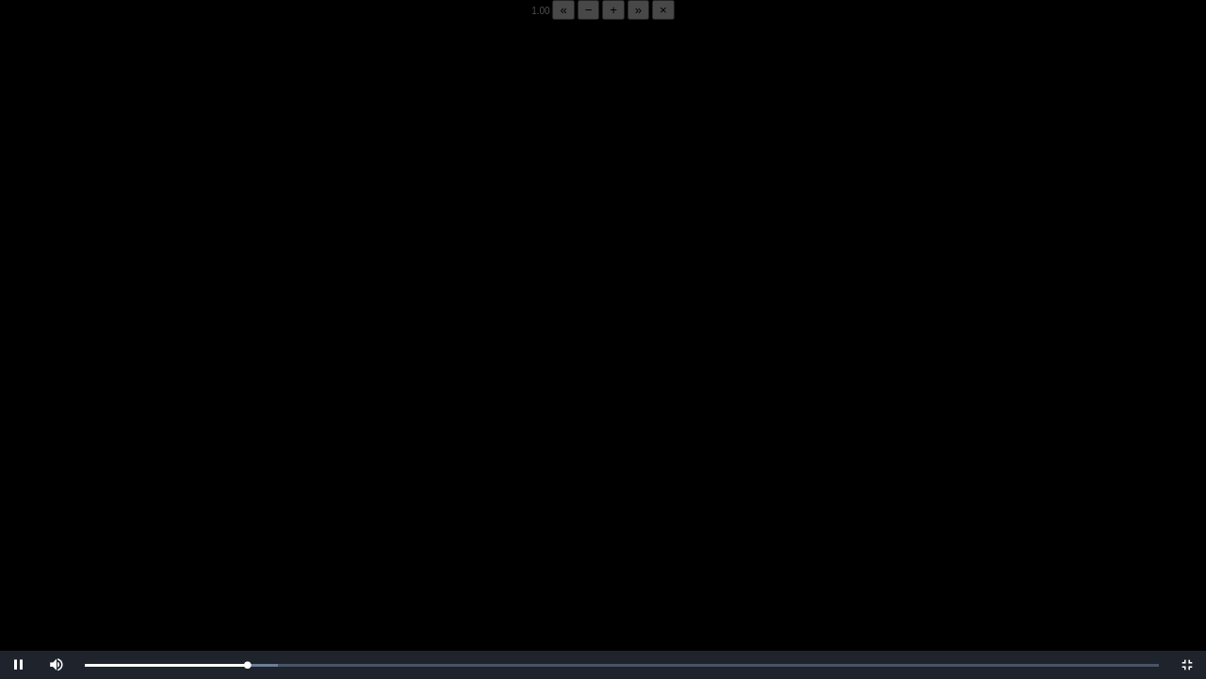
click at [258, 531] on video "Video Player" at bounding box center [603, 359] width 1206 height 679
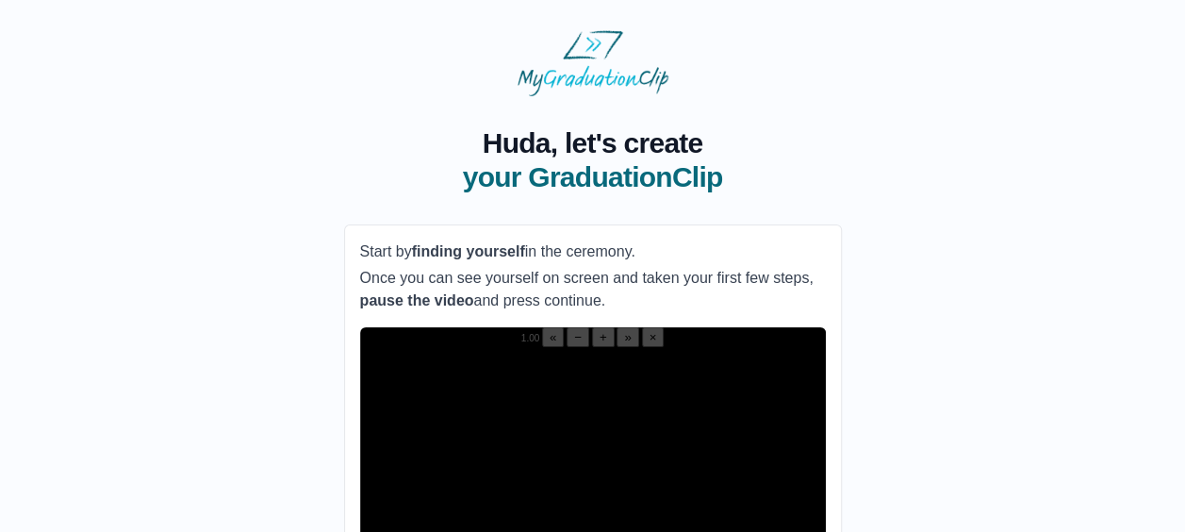
click at [532, 423] on video "Video Player" at bounding box center [593, 463] width 466 height 233
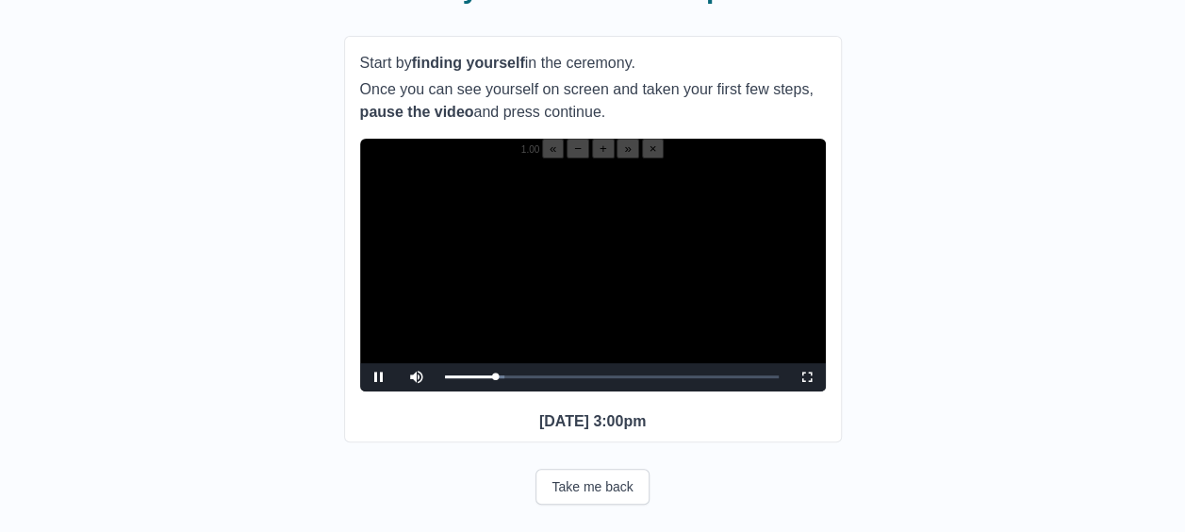
scroll to position [194, 0]
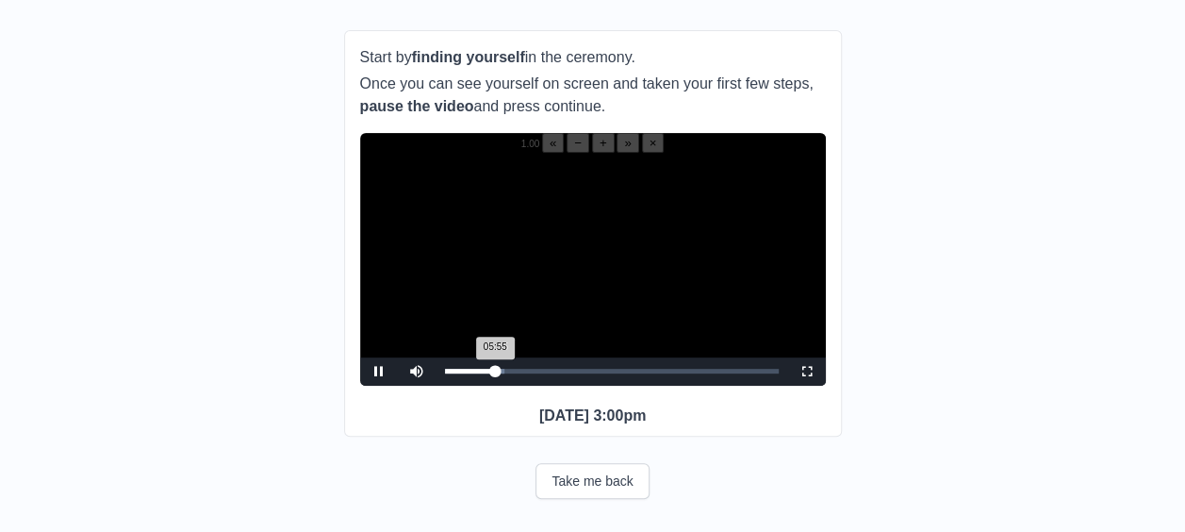
click at [495, 373] on div "05:55 Progress : 0%" at bounding box center [470, 370] width 51 height 5
click at [492, 373] on div "05:56 Progress : 0%" at bounding box center [470, 370] width 51 height 5
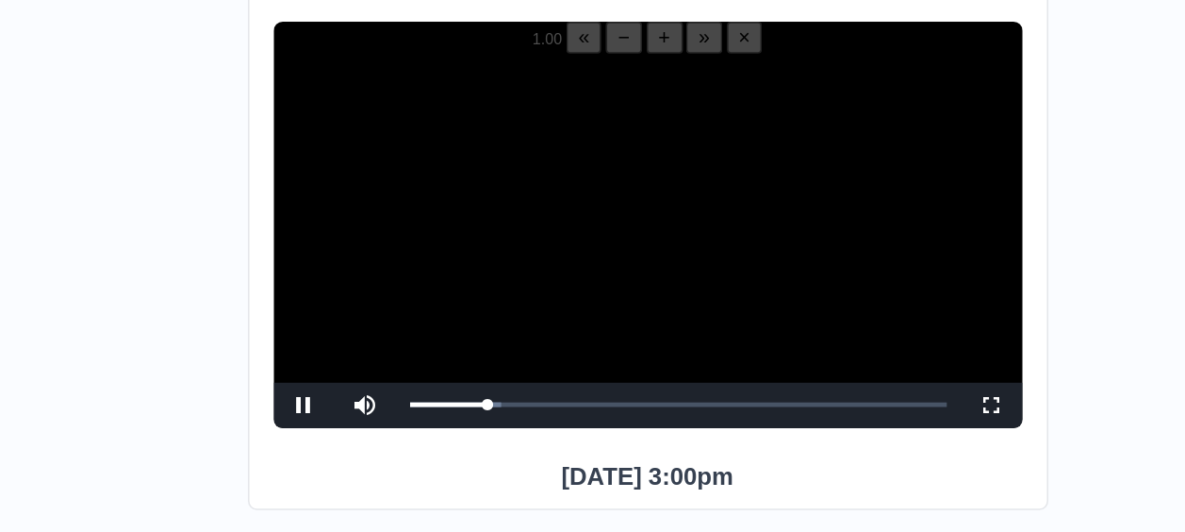
scroll to position [193, 0]
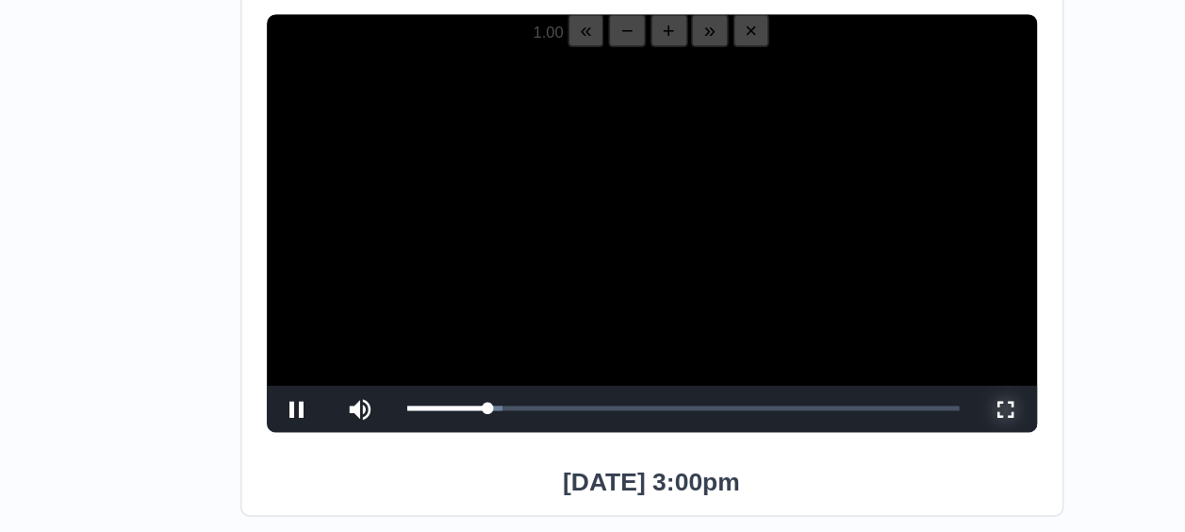
click at [807, 372] on span "Video Player" at bounding box center [807, 372] width 0 height 0
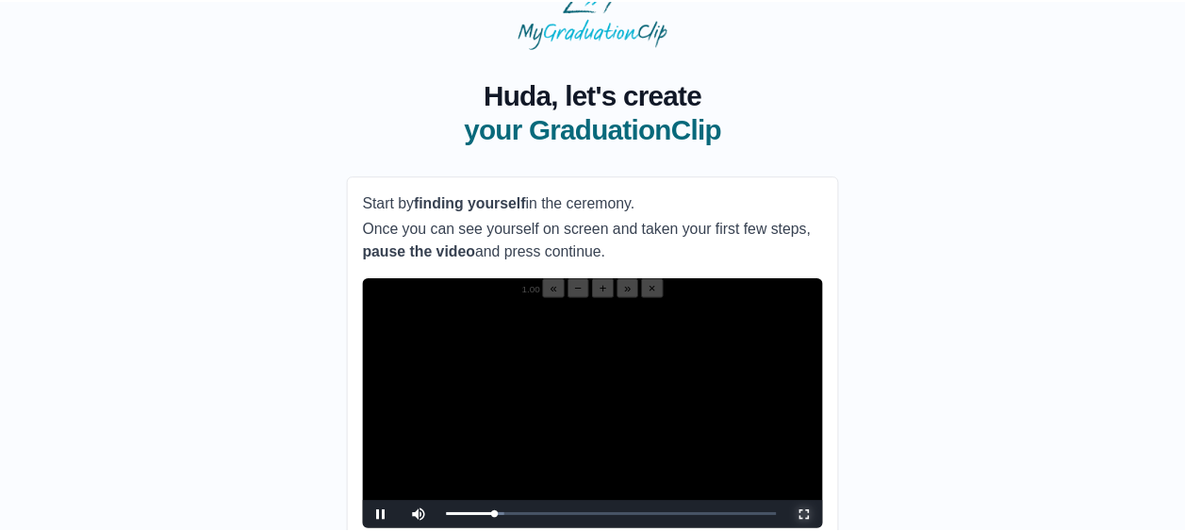
scroll to position [0, 0]
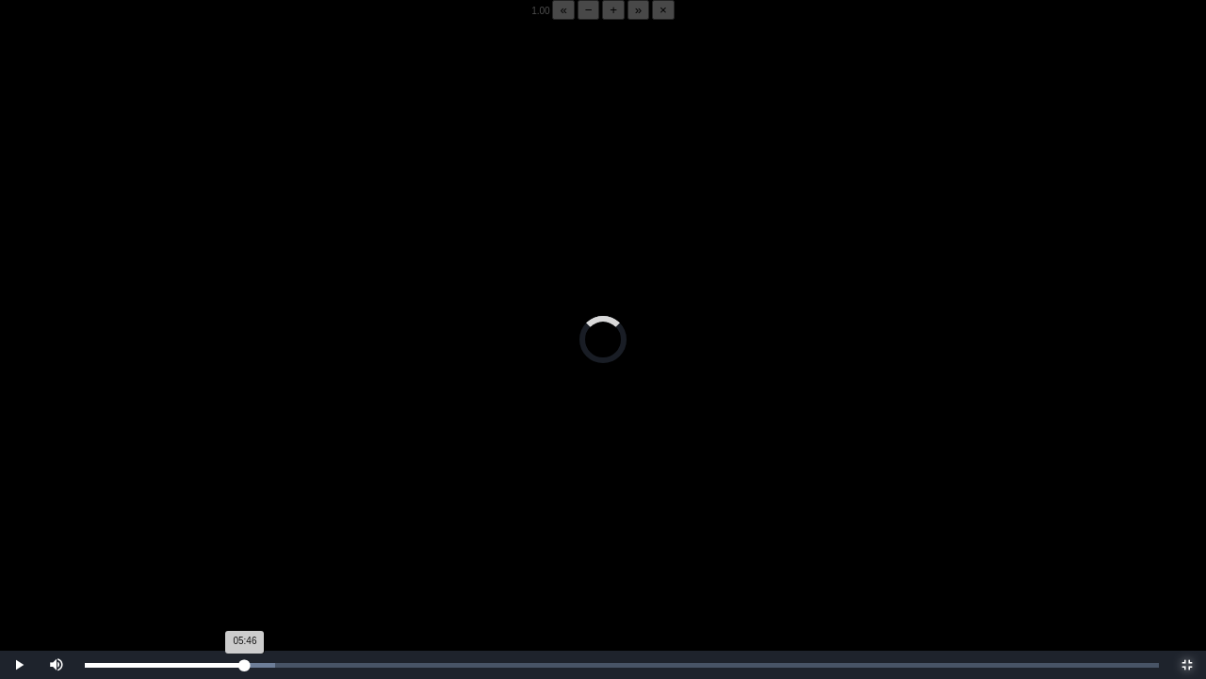
click at [244, 531] on div "05:46 Progress : 0%" at bounding box center [165, 664] width 160 height 5
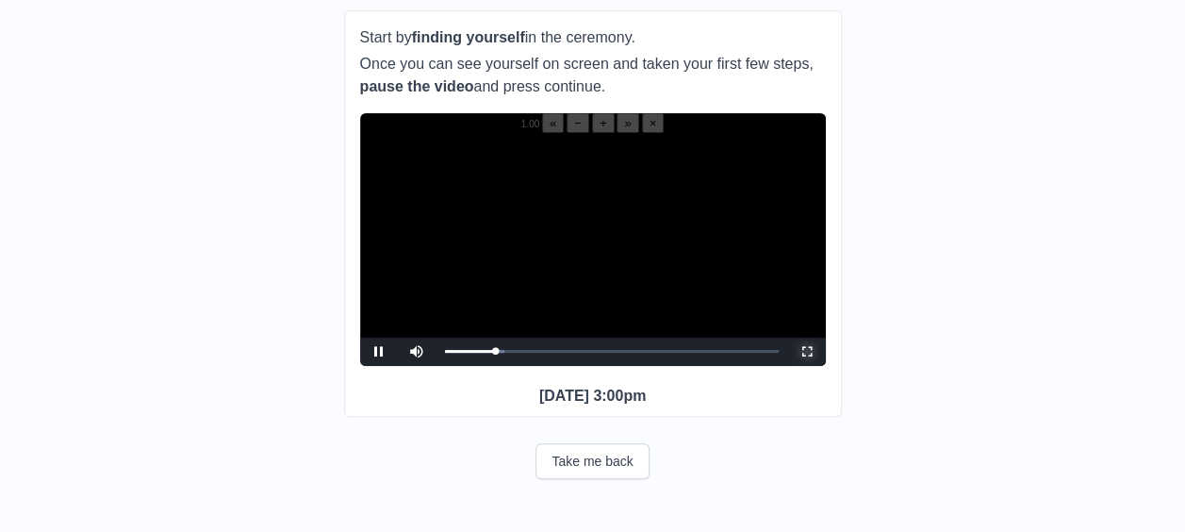
scroll to position [214, 0]
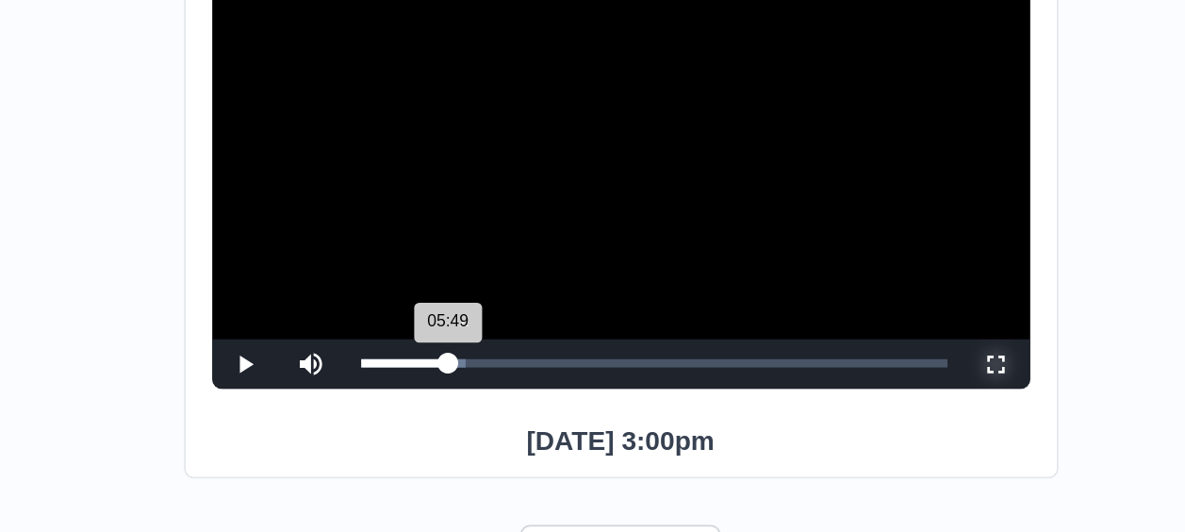
click at [494, 353] on div "05:49 Progress : 0%" at bounding box center [470, 351] width 50 height 5
click at [492, 353] on div "05:51 Progress : 0%" at bounding box center [470, 351] width 50 height 5
click at [491, 353] on div "05:37 Progress : 0%" at bounding box center [469, 351] width 48 height 5
click at [494, 353] on div "05:49 Progress : 0%" at bounding box center [470, 351] width 50 height 5
click at [488, 353] on div "05:09 Progress : 0%" at bounding box center [471, 351] width 52 height 5
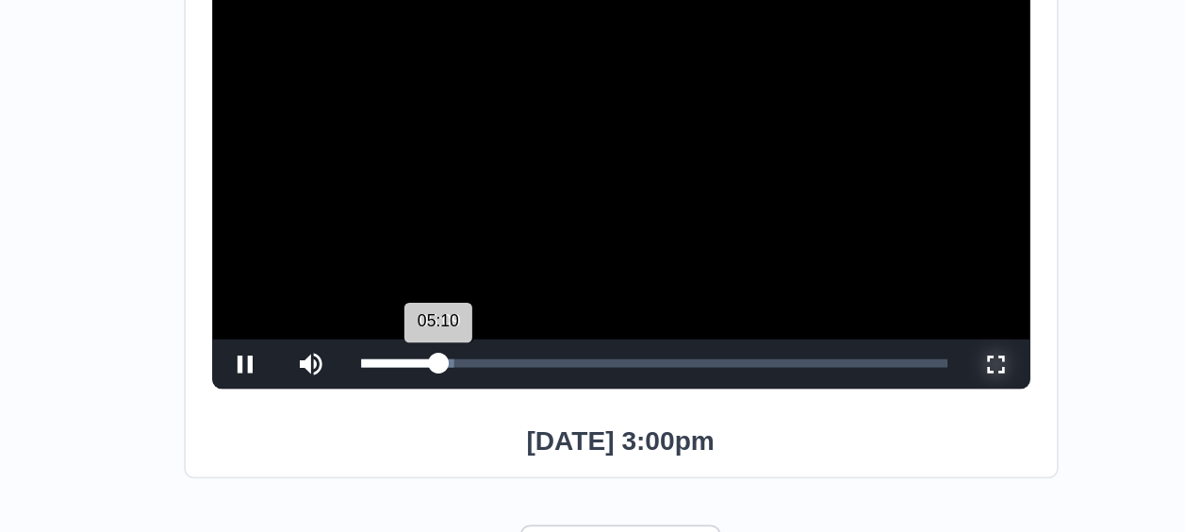
click at [488, 353] on div "05:10 Progress : 0%" at bounding box center [467, 351] width 44 height 5
click at [489, 353] on div "05:10 Progress : 0%" at bounding box center [467, 351] width 44 height 5
click at [493, 353] on div "05:42 Progress : 0%" at bounding box center [469, 351] width 49 height 5
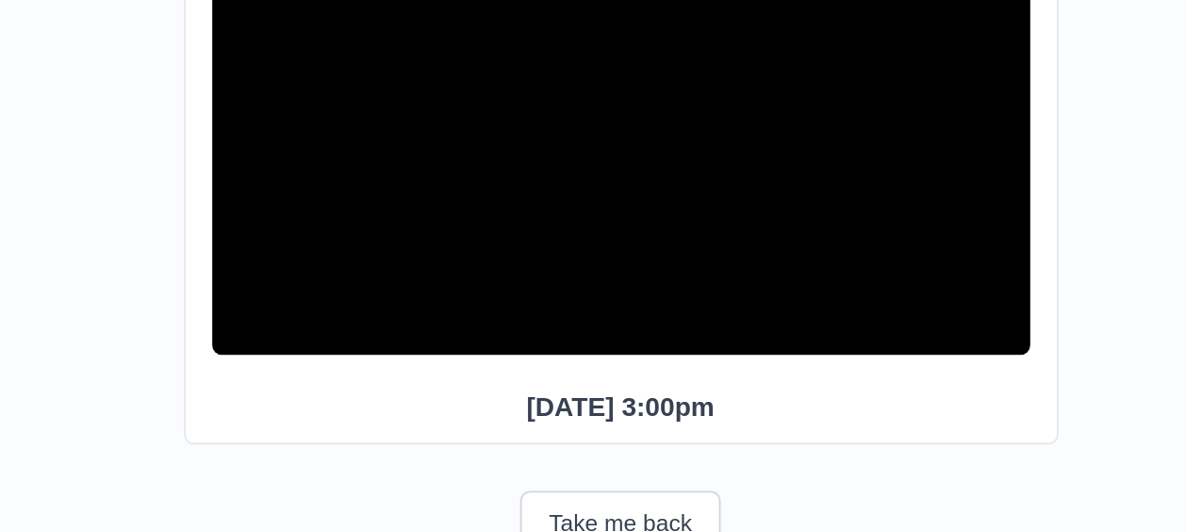
scroll to position [312, 0]
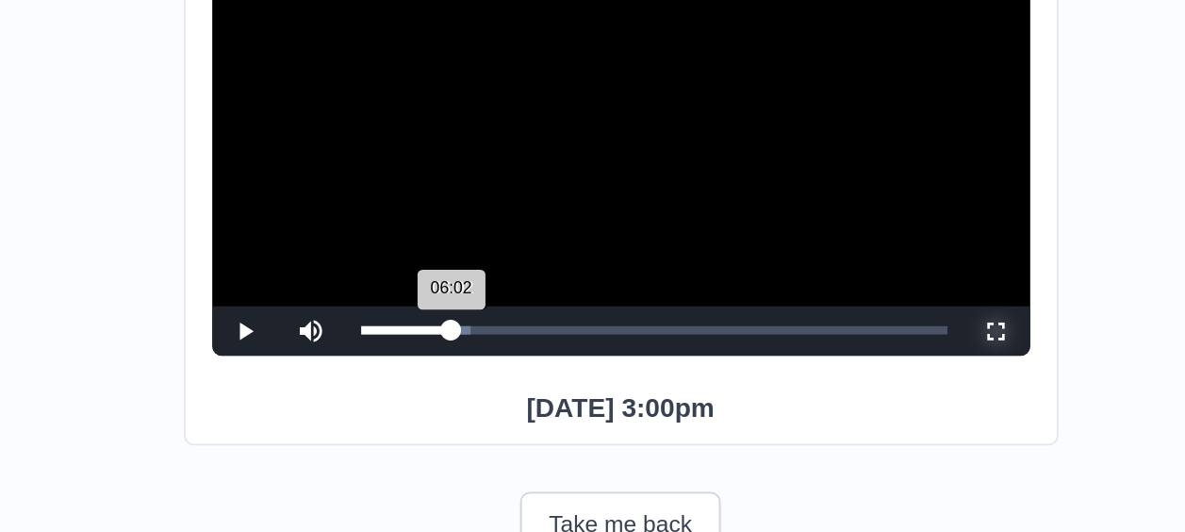
click at [496, 264] on div "06:02 Progress : 0%" at bounding box center [471, 266] width 52 height 5
click at [490, 264] on div "06:03 Progress : 0%" at bounding box center [471, 266] width 52 height 5
click at [491, 264] on div "05:23 Progress : 0%" at bounding box center [468, 266] width 46 height 5
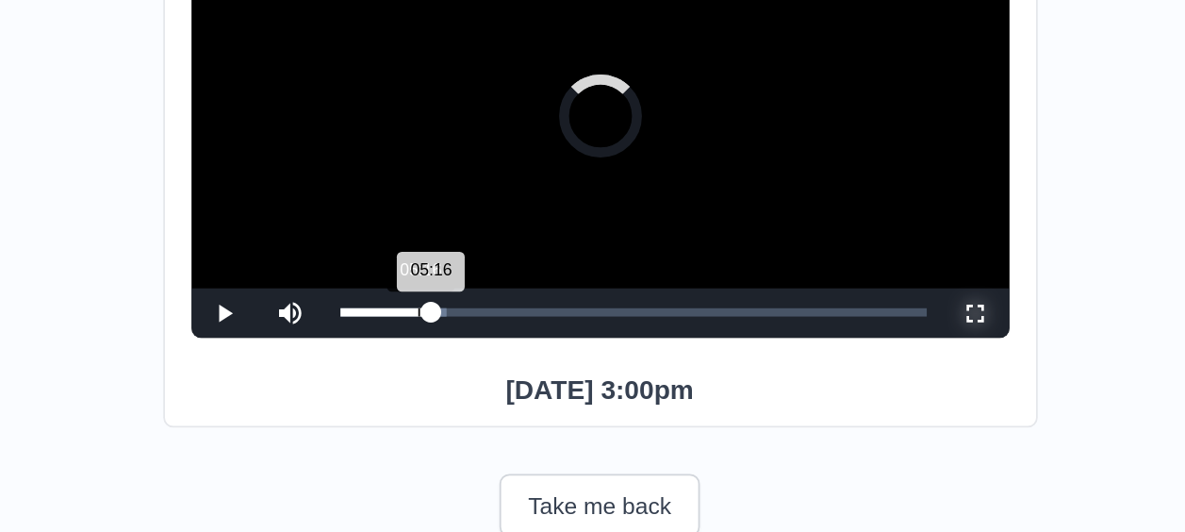
click at [489, 264] on div "05:16 Progress : 0%" at bounding box center [471, 266] width 52 height 5
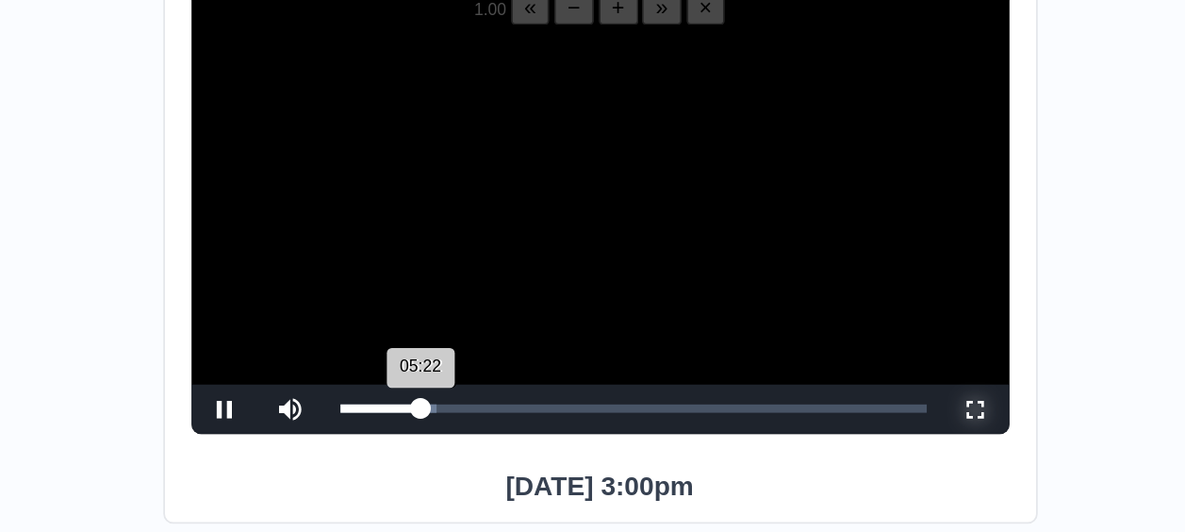
click at [490, 264] on div "05:22 Progress : 0%" at bounding box center [468, 266] width 46 height 5
click at [491, 264] on div "05:23 Progress : 0%" at bounding box center [468, 266] width 46 height 5
click at [493, 264] on div "05:38 Progress : 0%" at bounding box center [469, 266] width 48 height 5
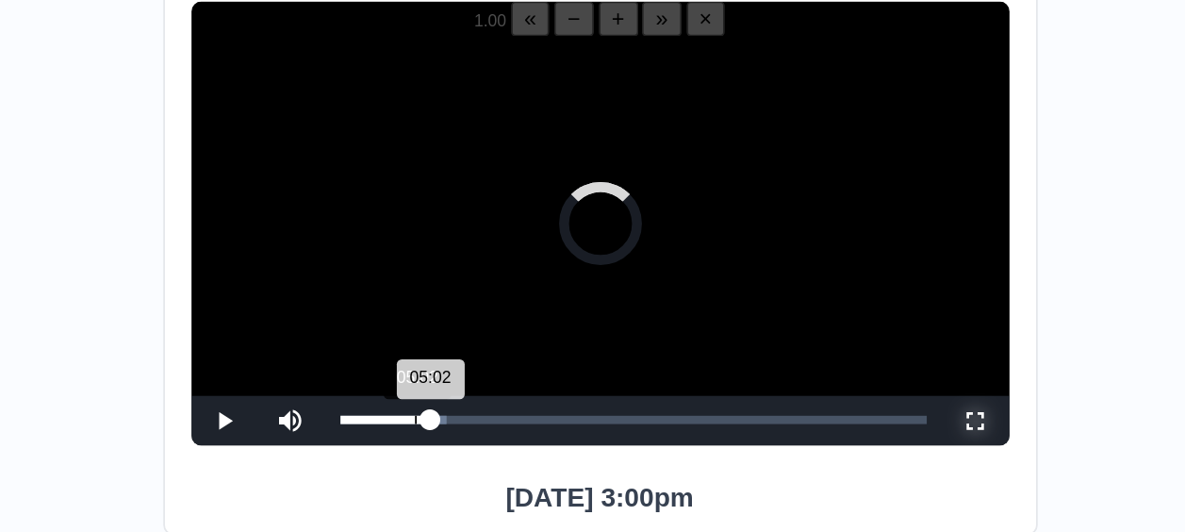
click at [487, 264] on div "05:02" at bounding box center [487, 266] width 1 height 5
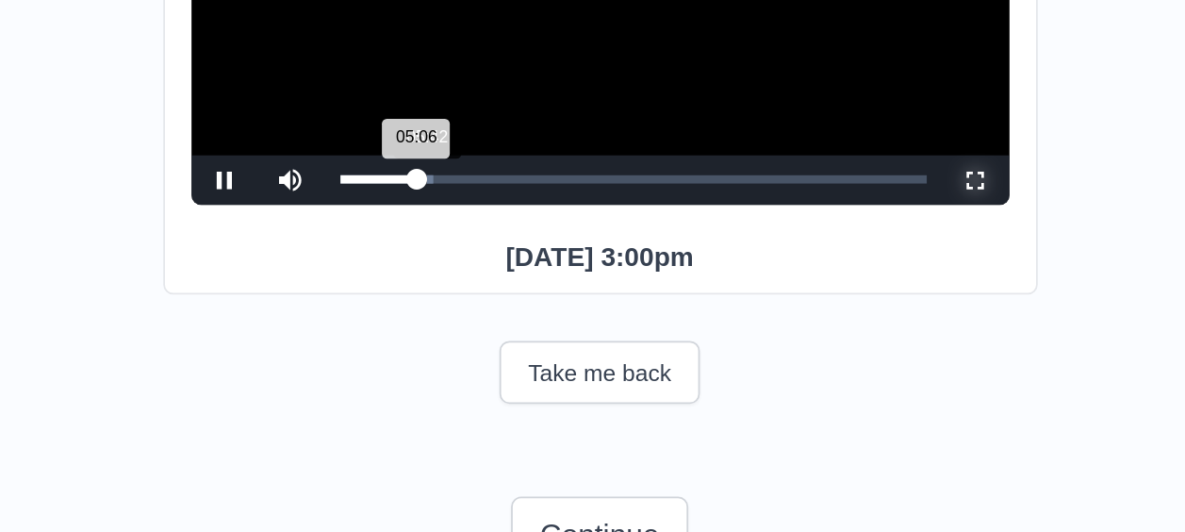
click at [488, 266] on div "05:06 Progress : 0%" at bounding box center [466, 266] width 43 height 5
click at [487, 264] on div "05:36 Progress : 0%" at bounding box center [469, 266] width 48 height 5
click at [488, 264] on div "05:03 Progress : 0%" at bounding box center [466, 266] width 43 height 5
click at [485, 265] on div "05:16 Progress : 0%" at bounding box center [467, 266] width 45 height 5
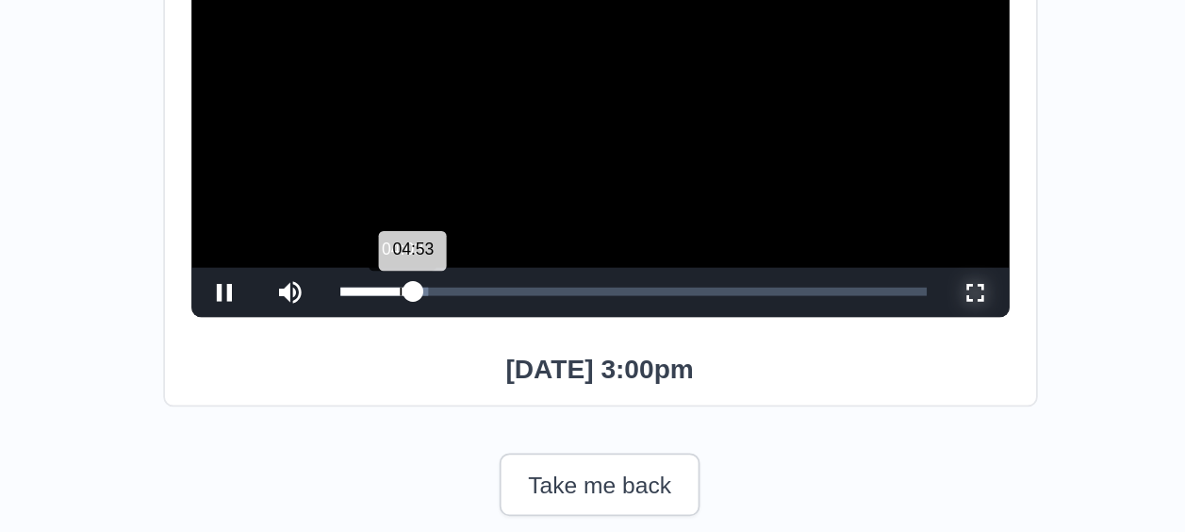
click at [479, 264] on div "04:53 Progress : 0%" at bounding box center [465, 266] width 41 height 5
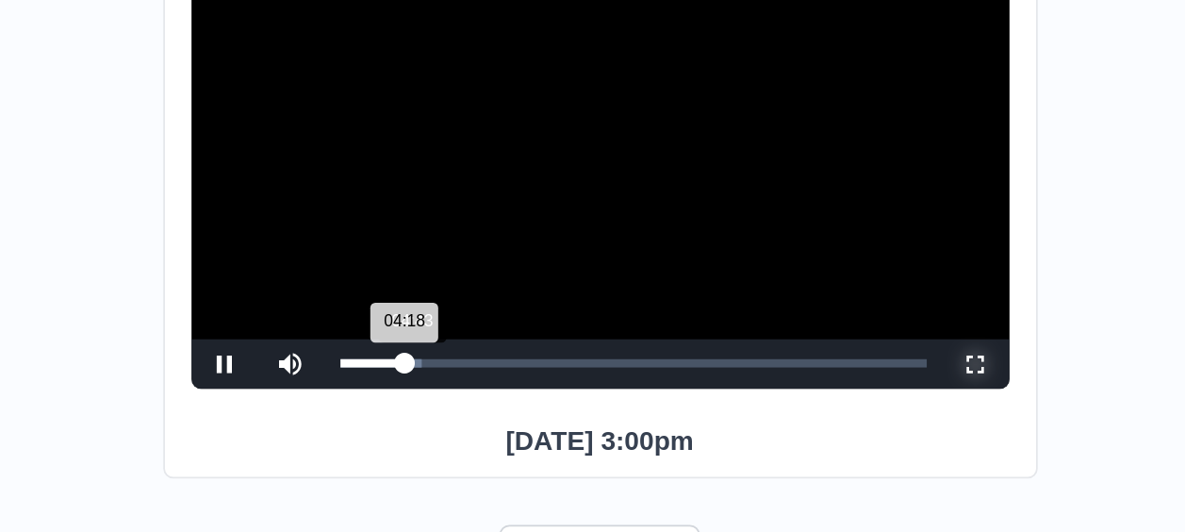
click at [482, 264] on div "04:18 Progress : 0%" at bounding box center [463, 266] width 37 height 5
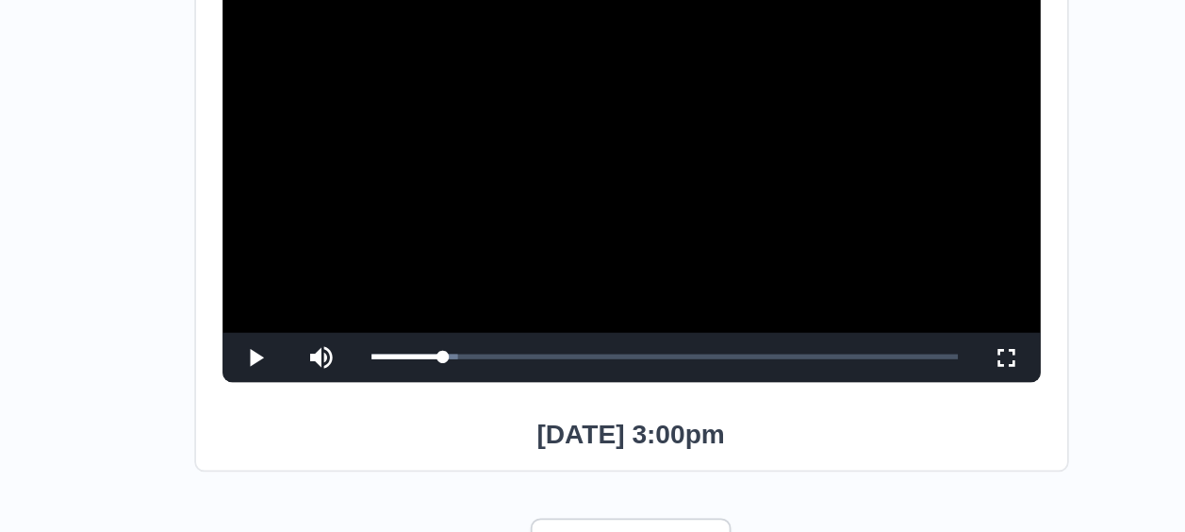
click at [544, 179] on video "Video Player" at bounding box center [593, 164] width 466 height 233
click at [566, 210] on video "Video Player" at bounding box center [593, 164] width 466 height 233
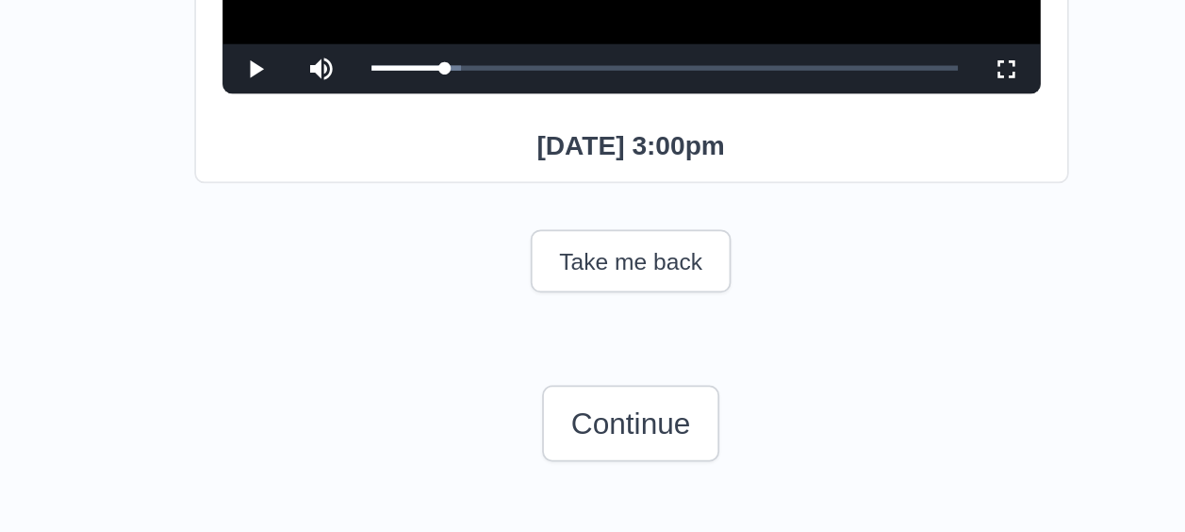
scroll to position [313, 0]
